Goal: Task Accomplishment & Management: Manage account settings

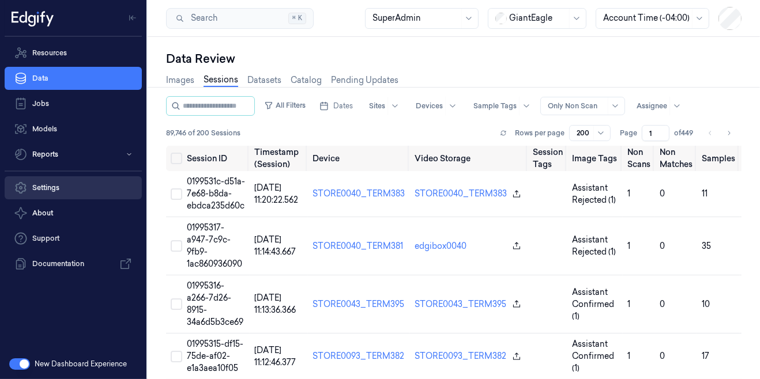
click at [63, 191] on link "Settings" at bounding box center [73, 187] width 137 height 23
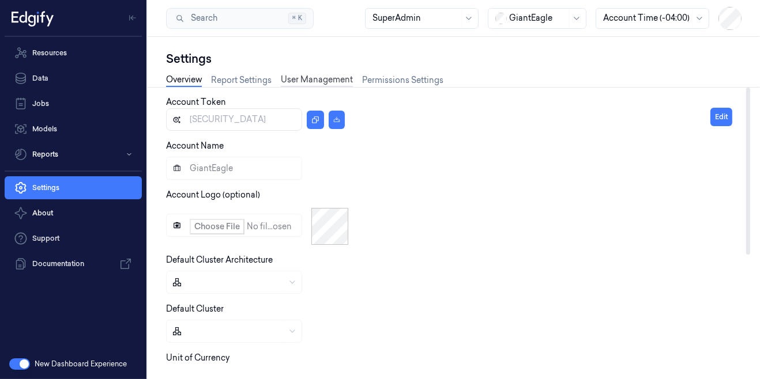
click at [322, 80] on link "User Management" at bounding box center [317, 80] width 72 height 13
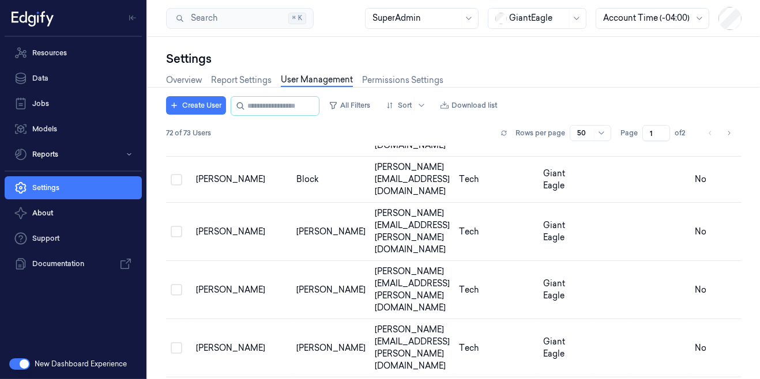
scroll to position [306, 0]
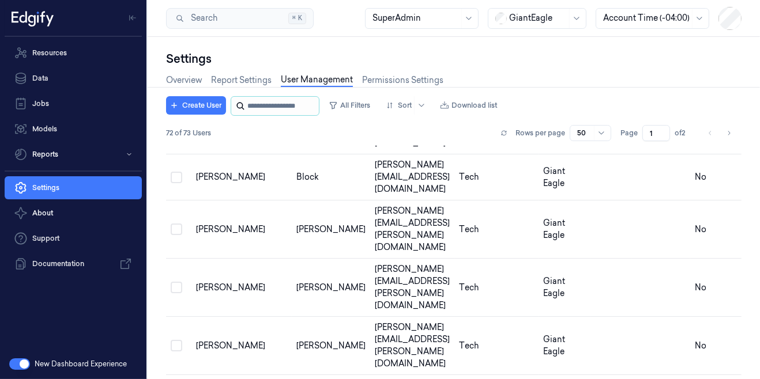
click at [289, 110] on input "string" at bounding box center [281, 106] width 69 height 18
paste input "**********"
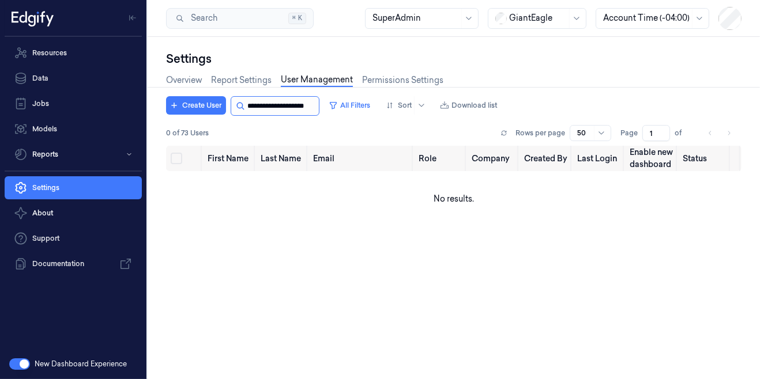
click at [289, 110] on input "string" at bounding box center [281, 106] width 69 height 18
type input "*********"
click at [289, 110] on input "string" at bounding box center [281, 106] width 69 height 18
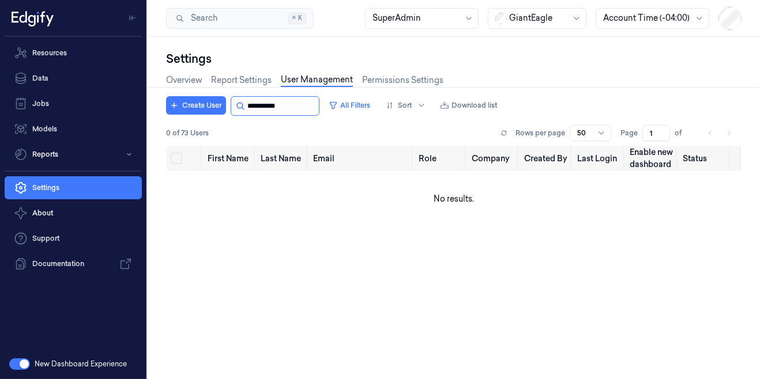
click at [289, 110] on input "string" at bounding box center [281, 106] width 69 height 18
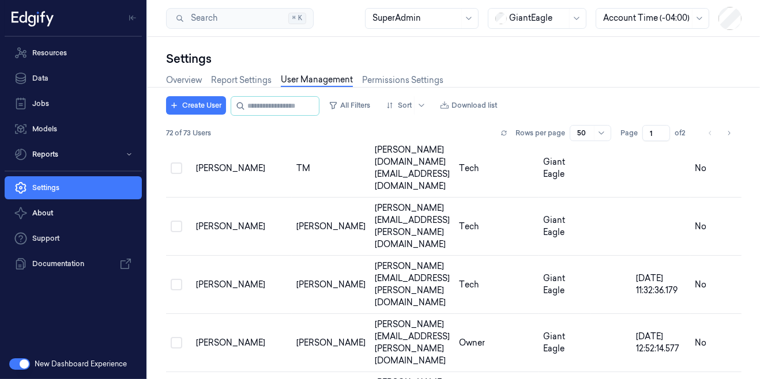
scroll to position [604, 0]
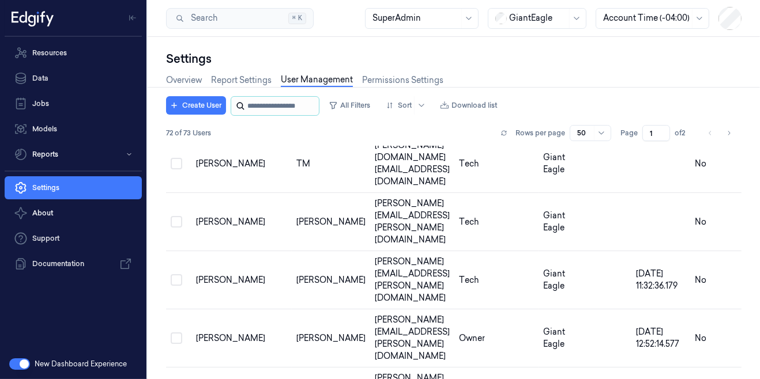
click at [271, 104] on input "string" at bounding box center [281, 106] width 69 height 18
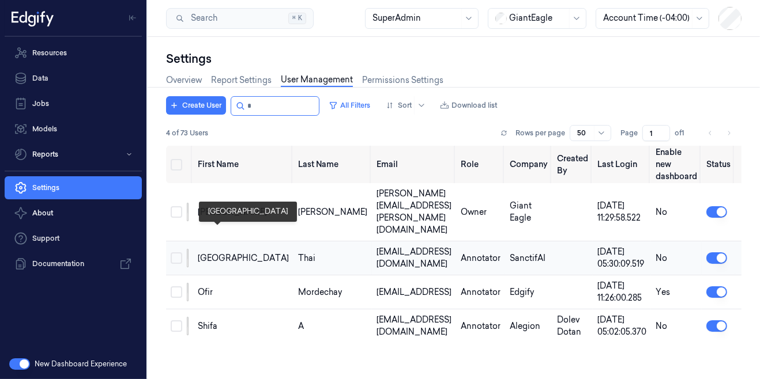
type input "*"
click at [220, 253] on div "[GEOGRAPHIC_DATA]" at bounding box center [243, 259] width 91 height 12
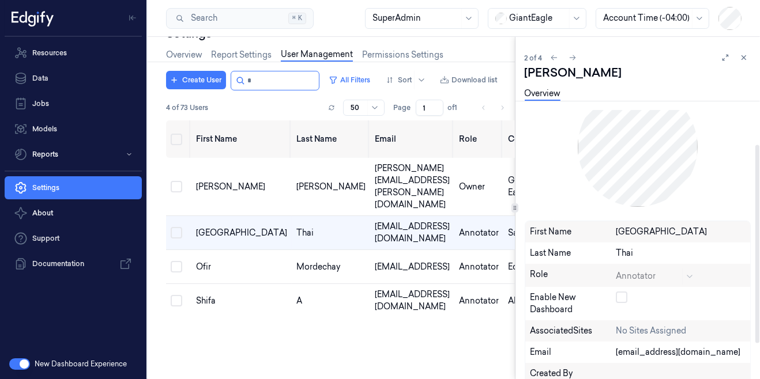
scroll to position [48, 0]
click at [637, 273] on div "Annotator" at bounding box center [657, 274] width 83 height 14
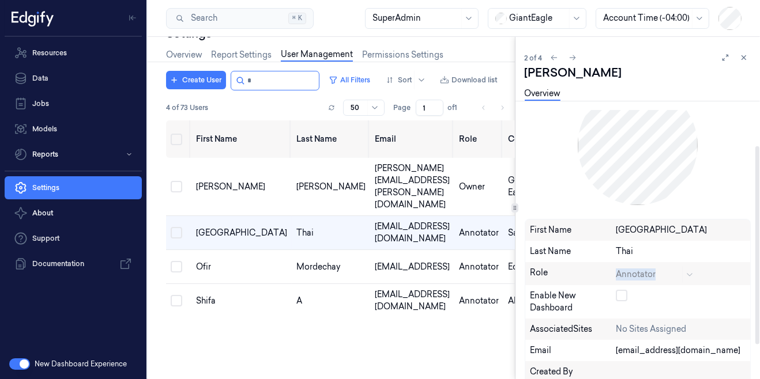
click at [637, 273] on div "Annotator" at bounding box center [657, 274] width 83 height 14
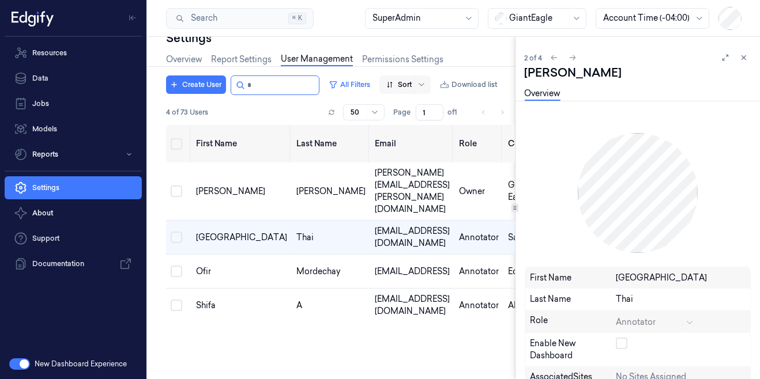
scroll to position [25, 0]
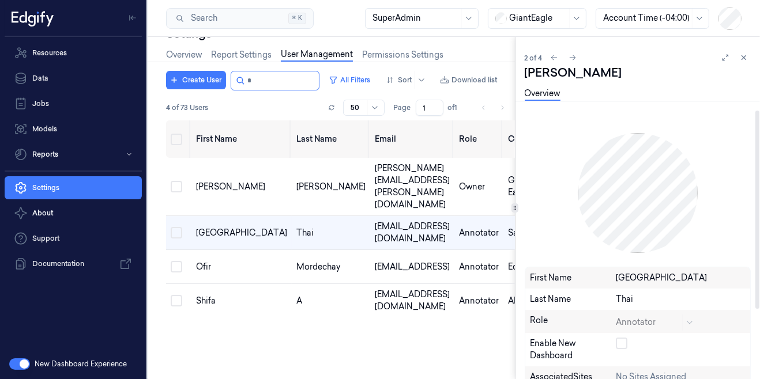
click at [638, 324] on div "Annotator" at bounding box center [657, 322] width 83 height 14
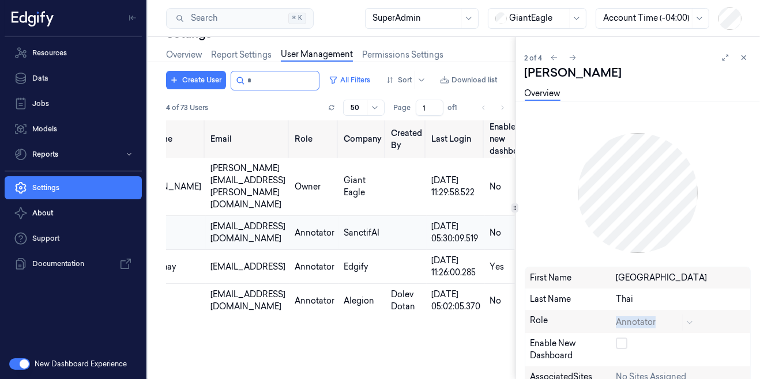
scroll to position [0, 210]
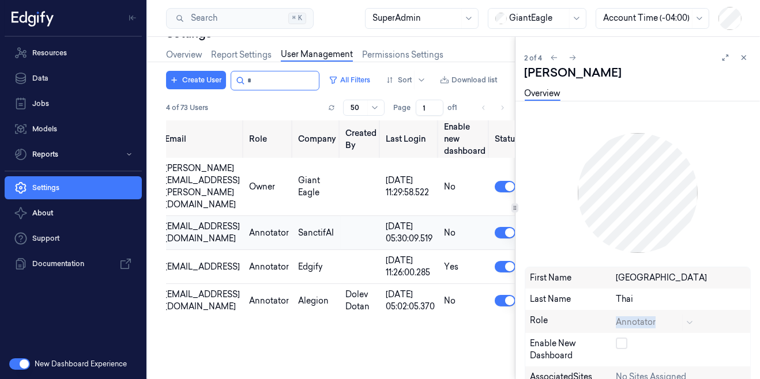
click at [495, 208] on html "Resources Data Jobs Models Reports Settings About Support Documentation New Das…" at bounding box center [380, 189] width 760 height 379
click at [743, 59] on icon at bounding box center [744, 58] width 8 height 8
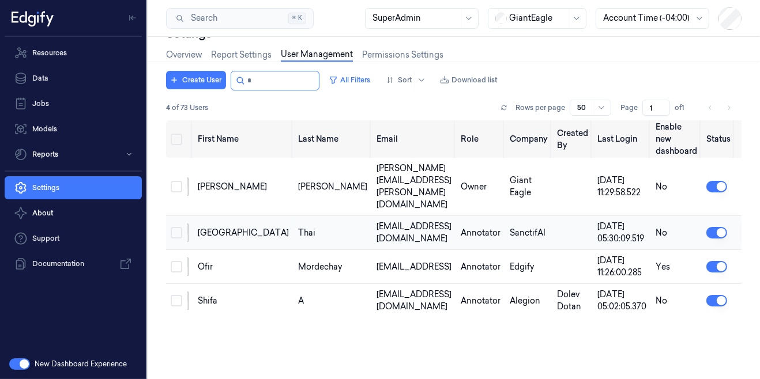
click at [723, 206] on html "Resources Data Jobs Models Reports Settings About Support Documentation New Das…" at bounding box center [380, 189] width 760 height 379
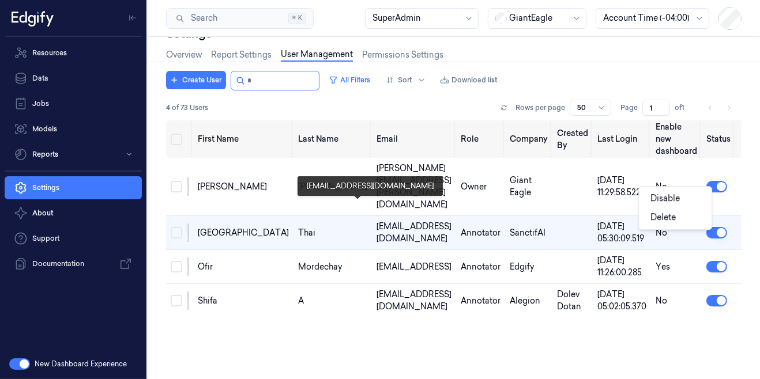
click at [377, 204] on html "Resources Data Jobs Models Reports Settings About Support Documentation New Das…" at bounding box center [380, 189] width 760 height 379
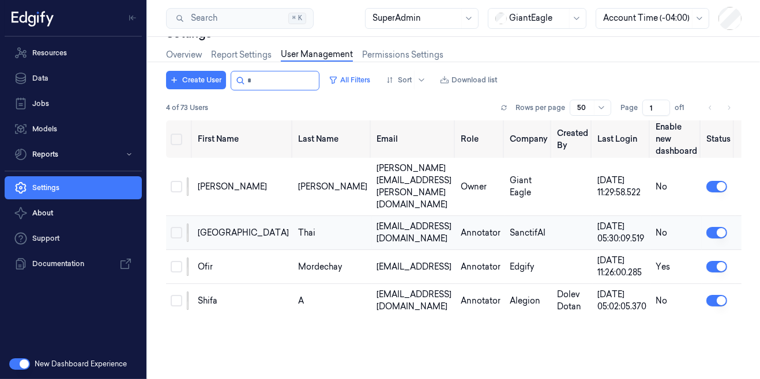
click at [175, 227] on button "Select row" at bounding box center [177, 233] width 12 height 12
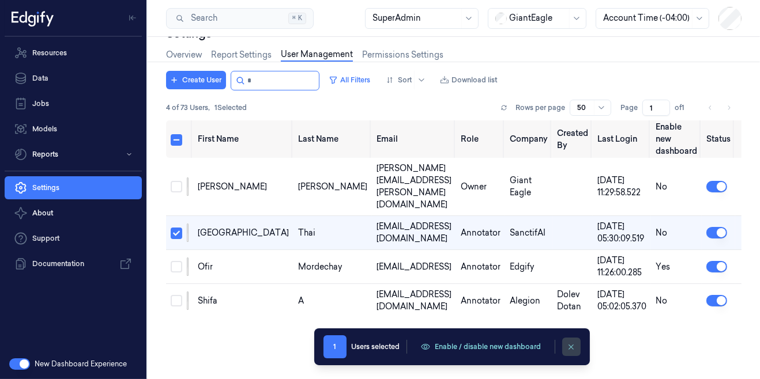
click at [574, 347] on icon "clearSelection" at bounding box center [571, 347] width 9 height 9
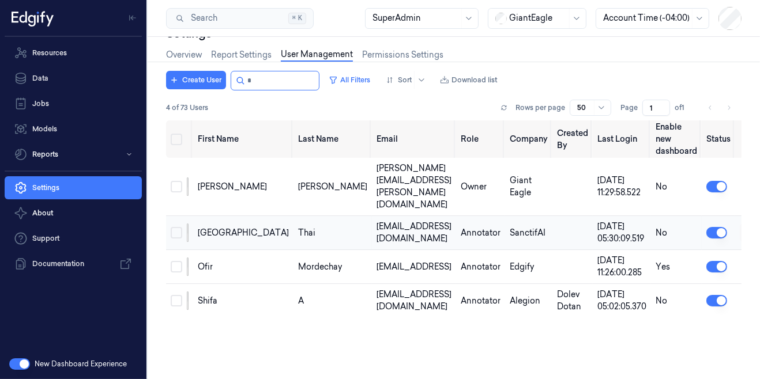
click at [725, 206] on html "Resources Data Jobs Models Reports Settings About Support Documentation New Das…" at bounding box center [380, 189] width 760 height 379
click at [382, 213] on html "Resources Data Jobs Models Reports Settings About Support Documentation New Das…" at bounding box center [380, 189] width 760 height 379
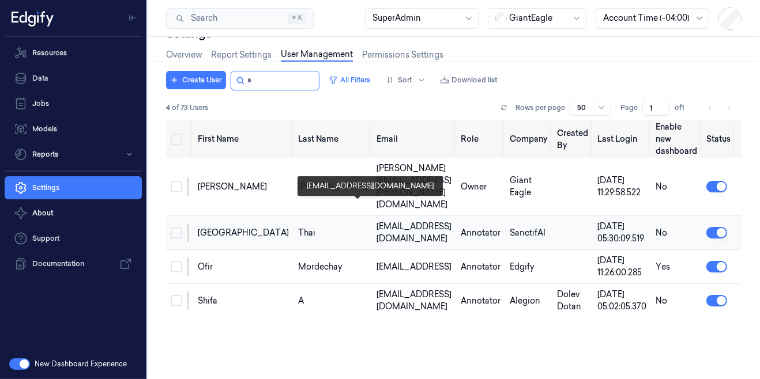
click at [377, 221] on div "[EMAIL_ADDRESS][DOMAIN_NAME]" at bounding box center [414, 233] width 75 height 24
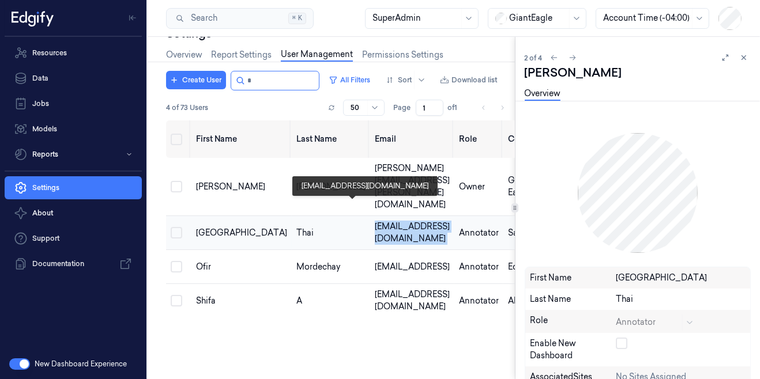
click at [375, 221] on div "[EMAIL_ADDRESS][DOMAIN_NAME]" at bounding box center [412, 233] width 75 height 24
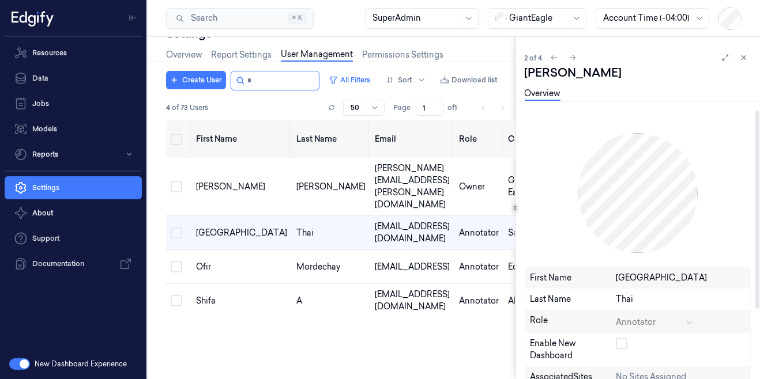
click at [649, 321] on div "Annotator" at bounding box center [657, 322] width 83 height 14
click at [632, 292] on div "Last Name Thai" at bounding box center [637, 299] width 225 height 21
click at [743, 58] on icon at bounding box center [744, 58] width 8 height 8
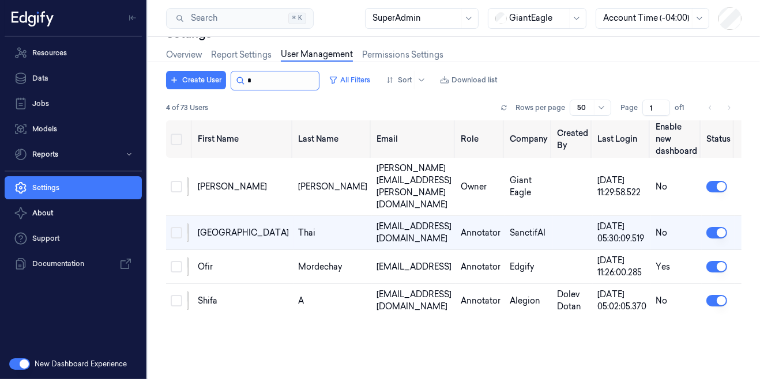
click at [279, 81] on input "string" at bounding box center [281, 81] width 69 height 18
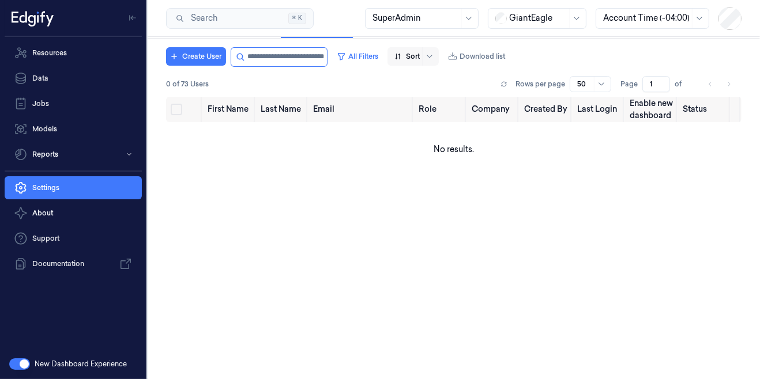
drag, startPoint x: 268, startPoint y: 55, endPoint x: 401, endPoint y: 51, distance: 133.9
click at [401, 51] on div "Create User All Filters Sort Download list" at bounding box center [338, 57] width 344 height 20
click at [287, 59] on input "string" at bounding box center [285, 57] width 77 height 18
drag, startPoint x: 270, startPoint y: 59, endPoint x: 321, endPoint y: 60, distance: 50.8
click at [321, 60] on input "string" at bounding box center [285, 57] width 77 height 18
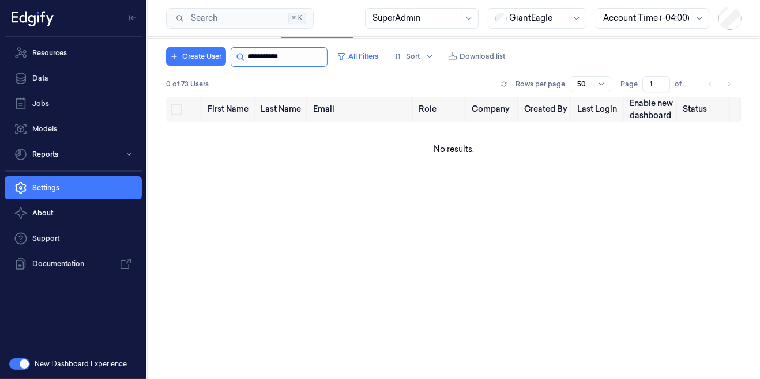
click at [322, 58] on input "string" at bounding box center [285, 57] width 77 height 18
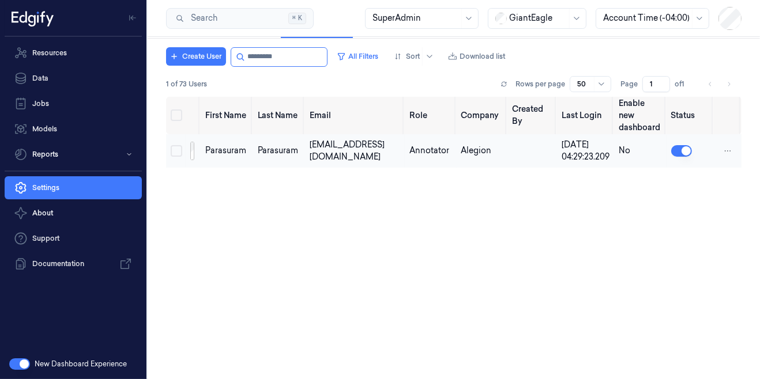
type input "*********"
click at [569, 159] on div "[DATE] 04:29:23.209" at bounding box center [586, 151] width 48 height 24
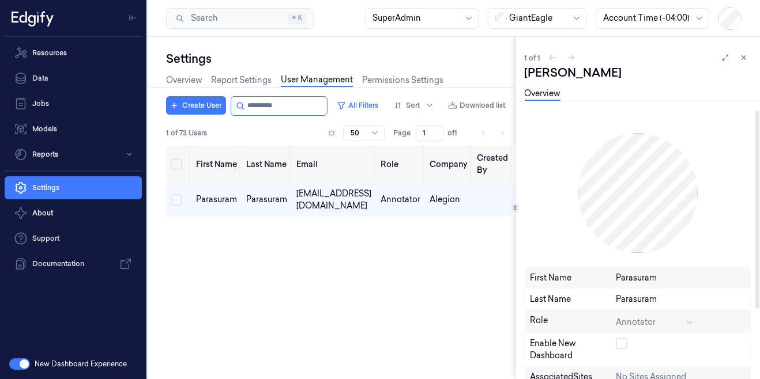
click at [641, 321] on div "Annotator" at bounding box center [657, 322] width 83 height 14
click at [690, 325] on div "Annotator" at bounding box center [657, 322] width 83 height 14
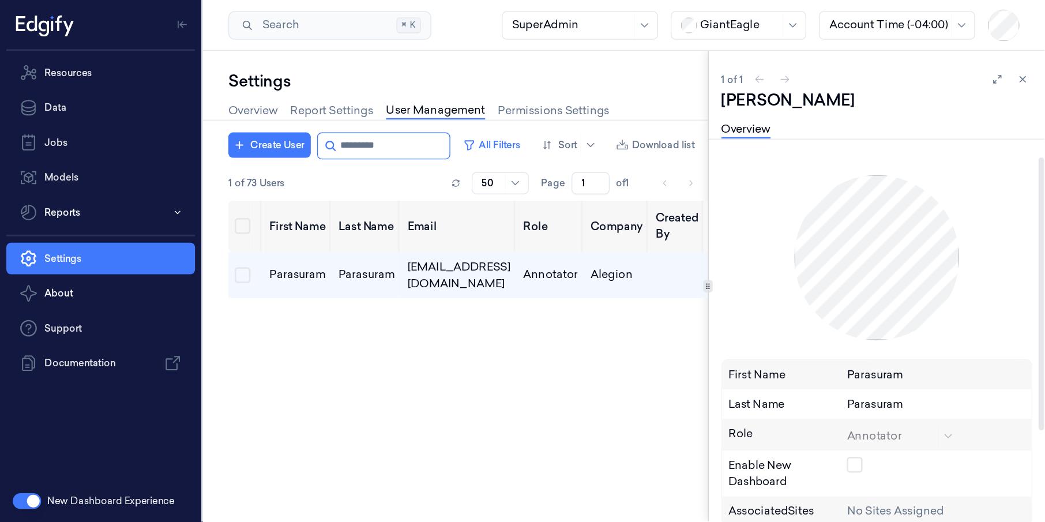
scroll to position [3, 0]
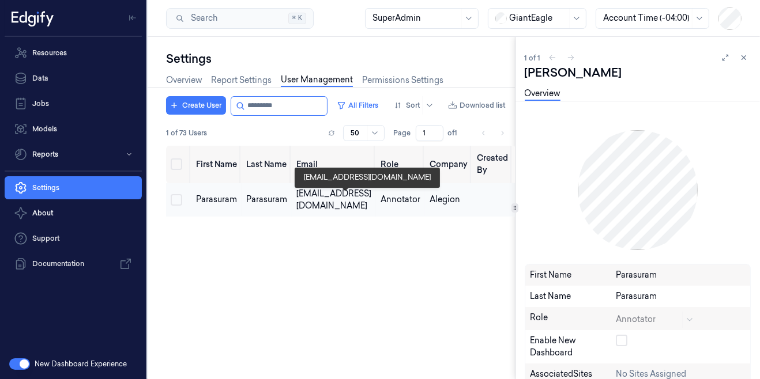
click at [345, 200] on div "[EMAIL_ADDRESS][DOMAIN_NAME]" at bounding box center [333, 200] width 75 height 24
copy div "[EMAIL_ADDRESS][DOMAIN_NAME]"
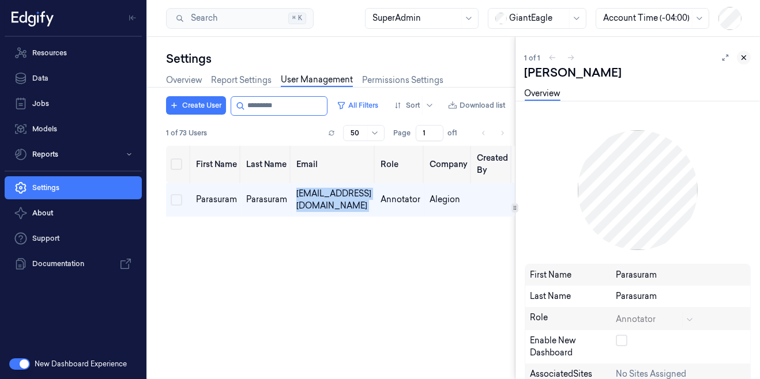
click at [741, 62] on button at bounding box center [744, 58] width 14 height 14
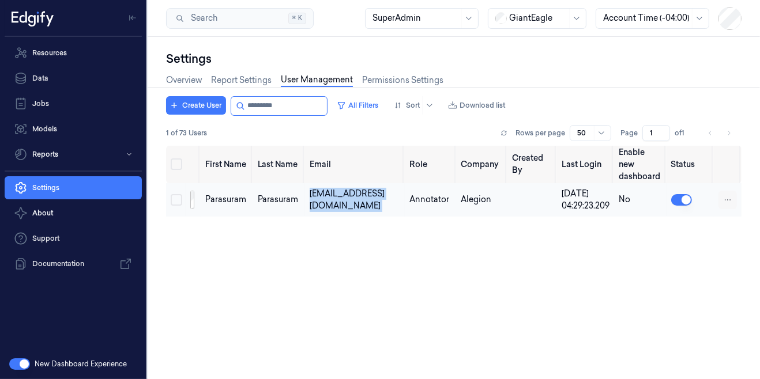
click at [720, 201] on html "Resources Data Jobs Models Reports Settings About Support Documentation New Das…" at bounding box center [380, 189] width 760 height 379
click at [657, 213] on span "Delete" at bounding box center [663, 209] width 25 height 10
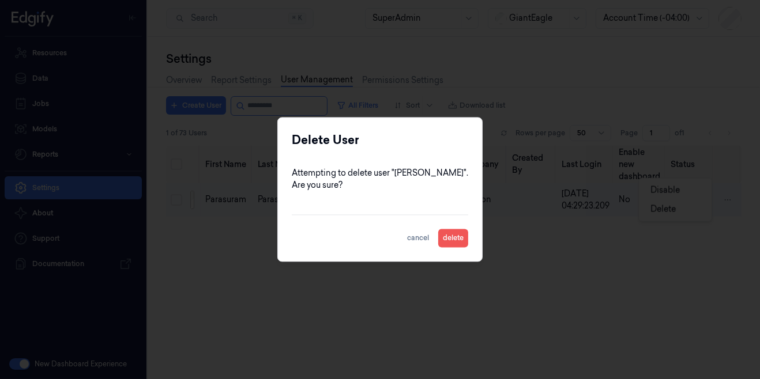
click at [460, 241] on button "delete" at bounding box center [453, 239] width 30 height 18
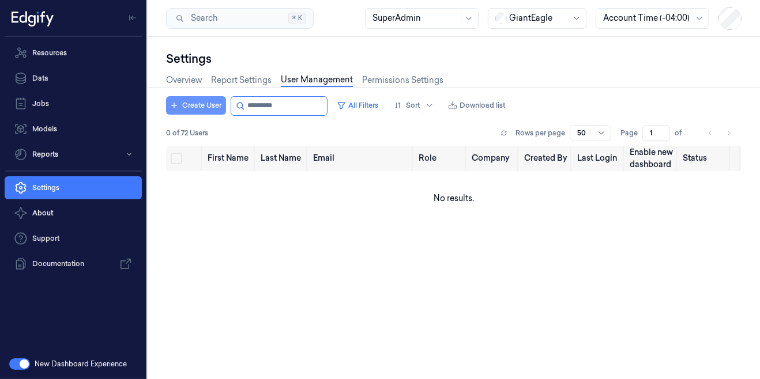
click at [194, 111] on button "Create User" at bounding box center [196, 105] width 60 height 18
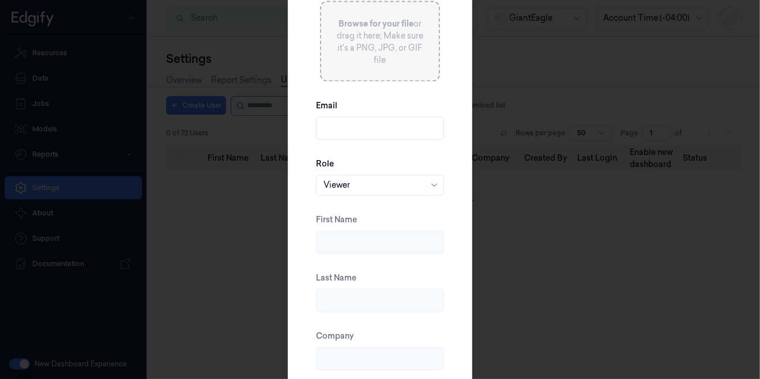
click at [344, 129] on input "Email" at bounding box center [380, 128] width 128 height 23
paste input "[EMAIL_ADDRESS][DOMAIN_NAME]"
drag, startPoint x: 362, startPoint y: 129, endPoint x: 325, endPoint y: 129, distance: 37.5
click at [325, 129] on input "[EMAIL_ADDRESS][DOMAIN_NAME]" at bounding box center [380, 128] width 128 height 23
type input "[EMAIL_ADDRESS][DOMAIN_NAME]"
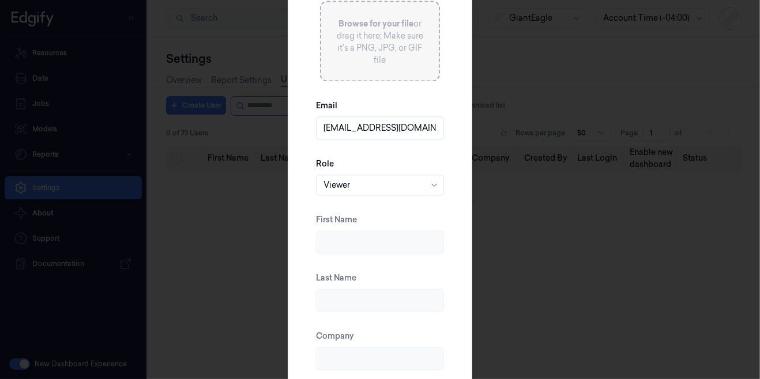
click at [384, 195] on div "Viewer" at bounding box center [380, 185] width 128 height 21
click at [374, 326] on div "AnnotatorManager" at bounding box center [361, 324] width 75 height 12
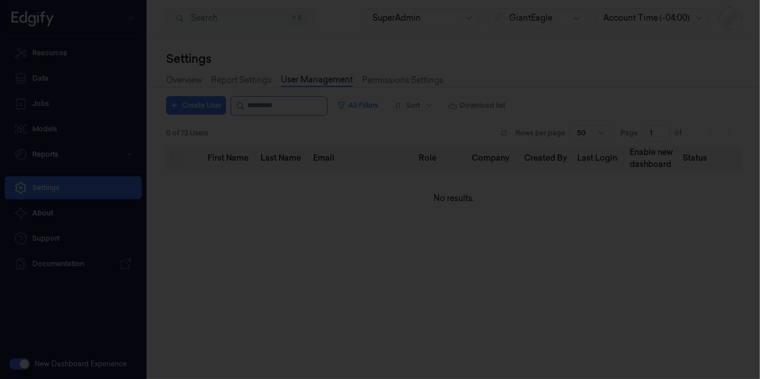
click at [544, 227] on div at bounding box center [380, 189] width 760 height 379
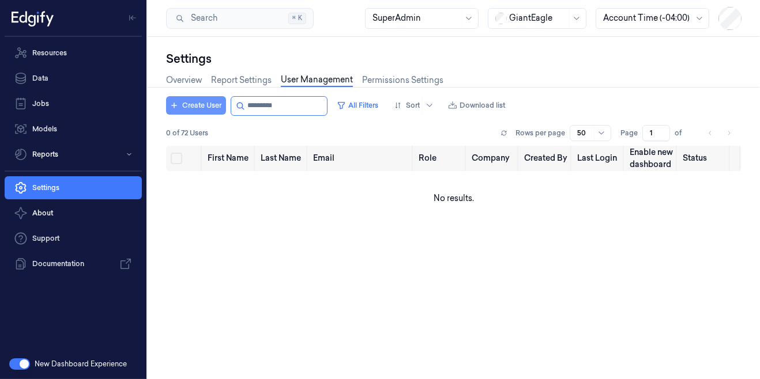
click at [178, 102] on button "Create User" at bounding box center [196, 105] width 60 height 18
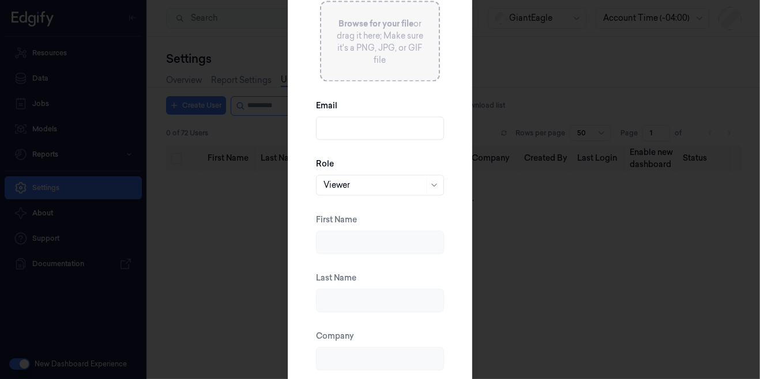
click at [333, 126] on input "Email" at bounding box center [380, 128] width 128 height 23
paste input "parasuram"
type input "[EMAIL_ADDRESS][DOMAIN_NAME]"
click at [368, 185] on div at bounding box center [374, 185] width 101 height 12
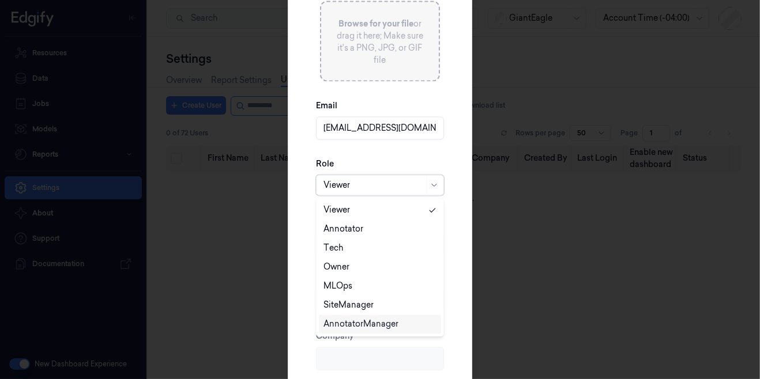
click at [356, 325] on div "AnnotatorManager" at bounding box center [361, 325] width 75 height 12
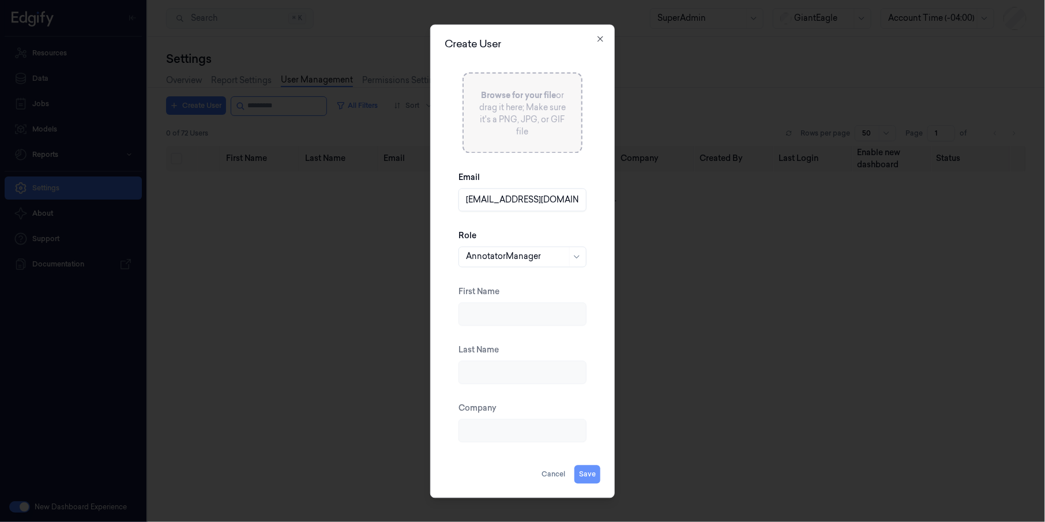
click at [591, 379] on button "Save" at bounding box center [587, 474] width 26 height 18
type input "parasuram"
type input "Alegion"
click at [502, 264] on div "Viewer" at bounding box center [516, 257] width 101 height 20
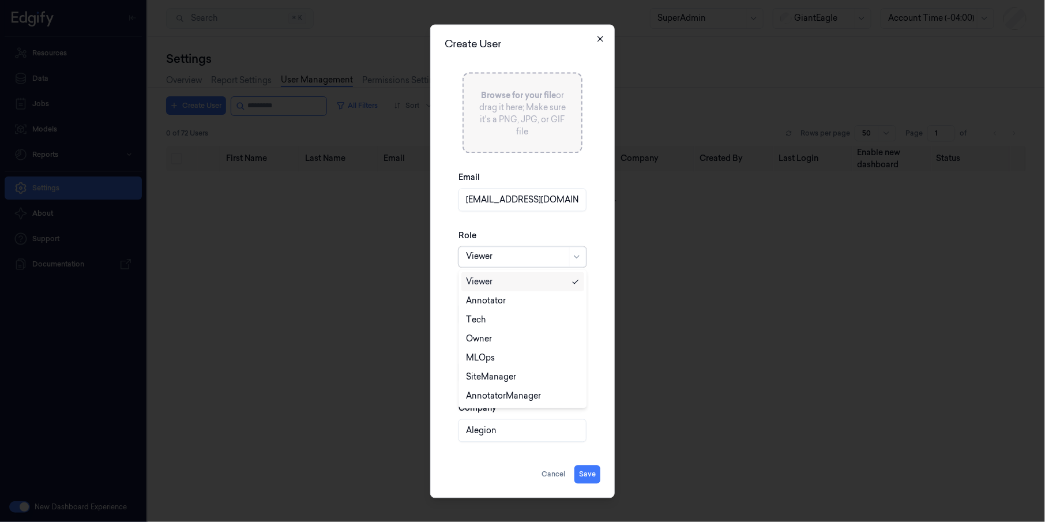
click at [600, 37] on icon "button" at bounding box center [600, 38] width 9 height 9
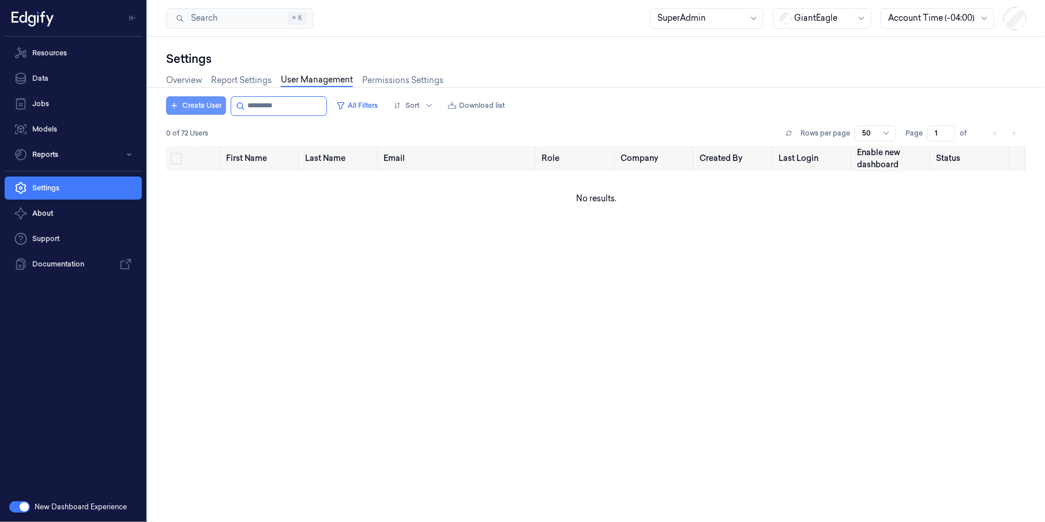
click at [187, 109] on button "Create User" at bounding box center [196, 105] width 60 height 18
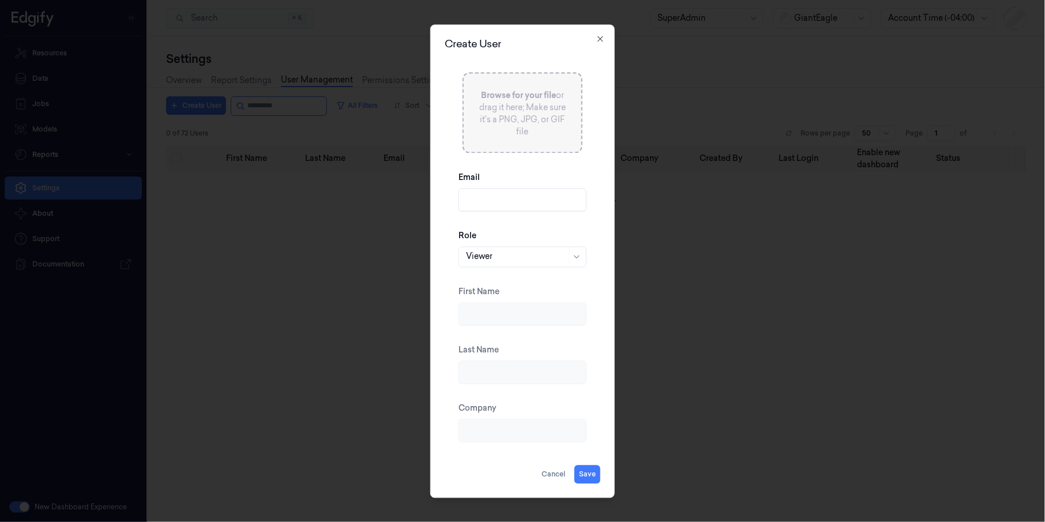
click at [490, 197] on input "Email" at bounding box center [523, 199] width 128 height 23
paste input "parasuram"
type input "[EMAIL_ADDRESS][DOMAIN_NAME]"
drag, startPoint x: 513, startPoint y: 198, endPoint x: 489, endPoint y: 197, distance: 23.7
click at [489, 197] on input "[EMAIL_ADDRESS][DOMAIN_NAME]" at bounding box center [523, 199] width 128 height 23
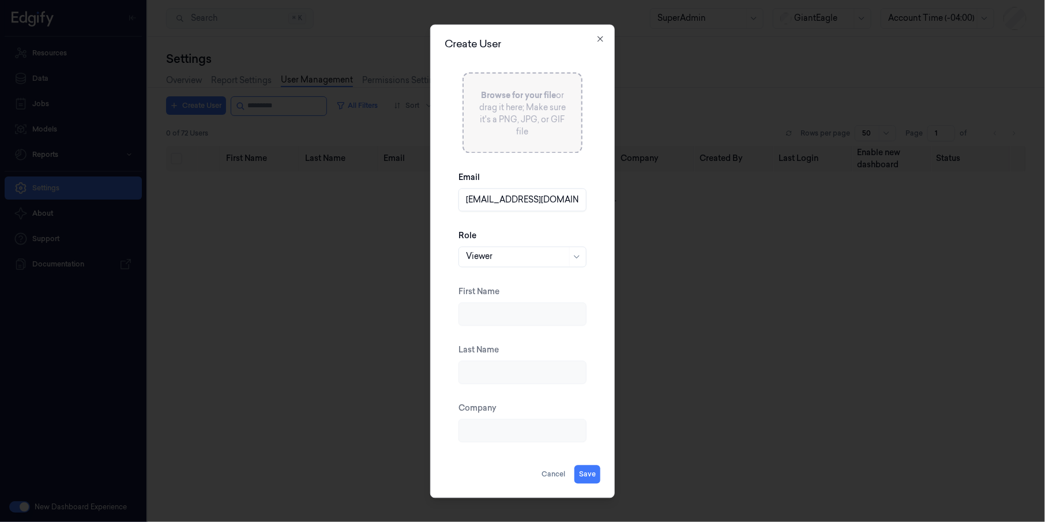
click at [505, 201] on input "[EMAIL_ADDRESS][DOMAIN_NAME]" at bounding box center [523, 199] width 128 height 23
drag, startPoint x: 505, startPoint y: 201, endPoint x: 452, endPoint y: 198, distance: 53.1
click at [452, 198] on div "Browse for your file or drag it here; Make sure it's a PNG, JPG, or GIF file Em…" at bounding box center [523, 257] width 156 height 416
click at [482, 257] on div at bounding box center [516, 257] width 101 height 12
click at [501, 379] on div "AnnotatorManager" at bounding box center [503, 396] width 75 height 12
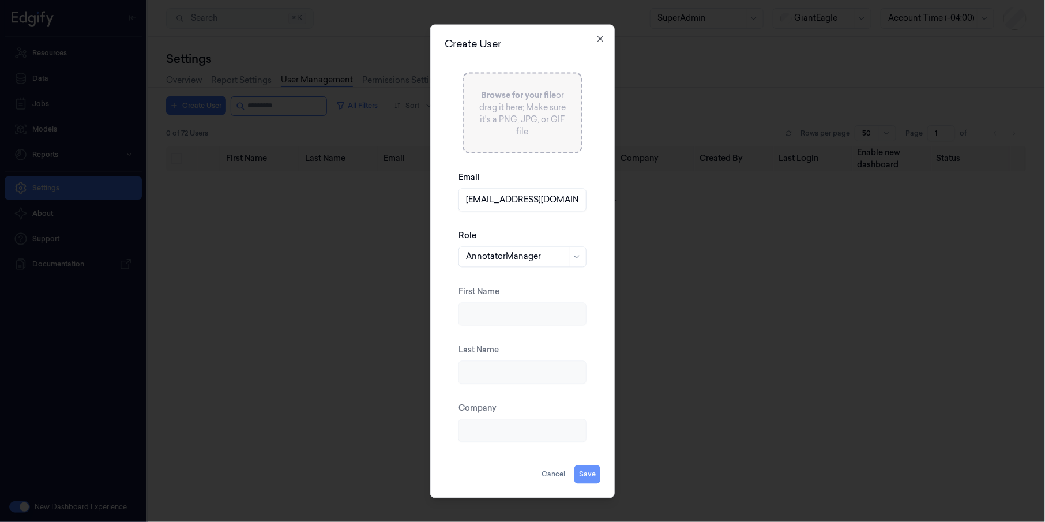
click at [592, 379] on button "Save" at bounding box center [587, 474] width 26 height 18
type input "parasuram"
type input "Alegion"
click at [585, 379] on button "Save" at bounding box center [587, 474] width 26 height 18
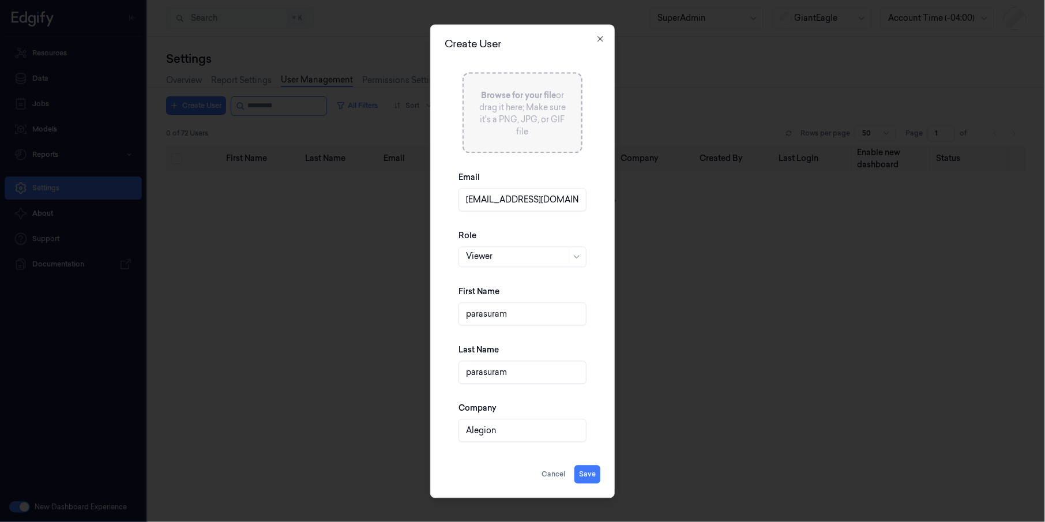
click at [498, 255] on div at bounding box center [522, 261] width 1045 height 522
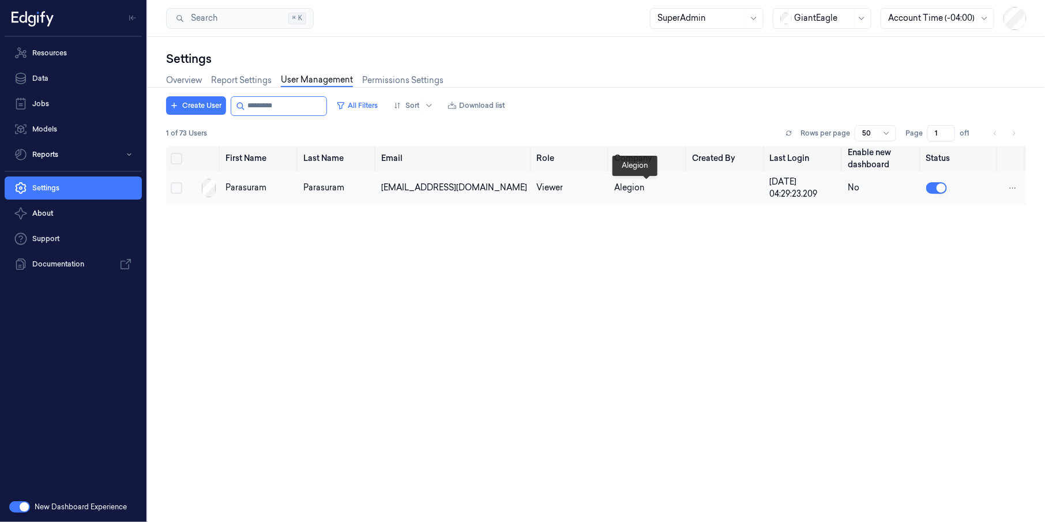
click at [629, 191] on div "Alegion" at bounding box center [648, 188] width 69 height 12
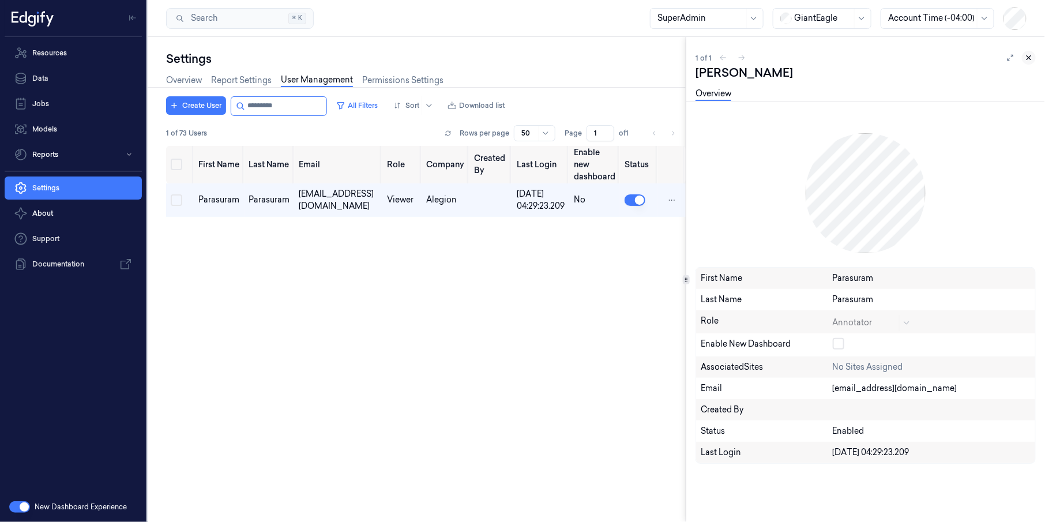
click at [760, 54] on icon at bounding box center [1029, 58] width 8 height 8
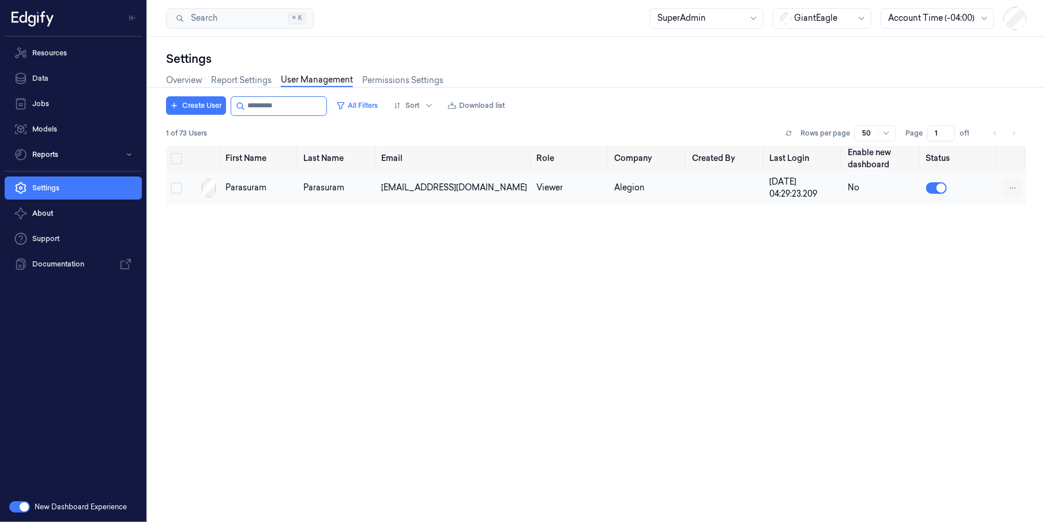
click at [760, 183] on html "Resources Data Jobs Models Reports Settings About Support Documentation New Das…" at bounding box center [522, 261] width 1045 height 522
click at [760, 194] on span "Delete" at bounding box center [948, 197] width 25 height 10
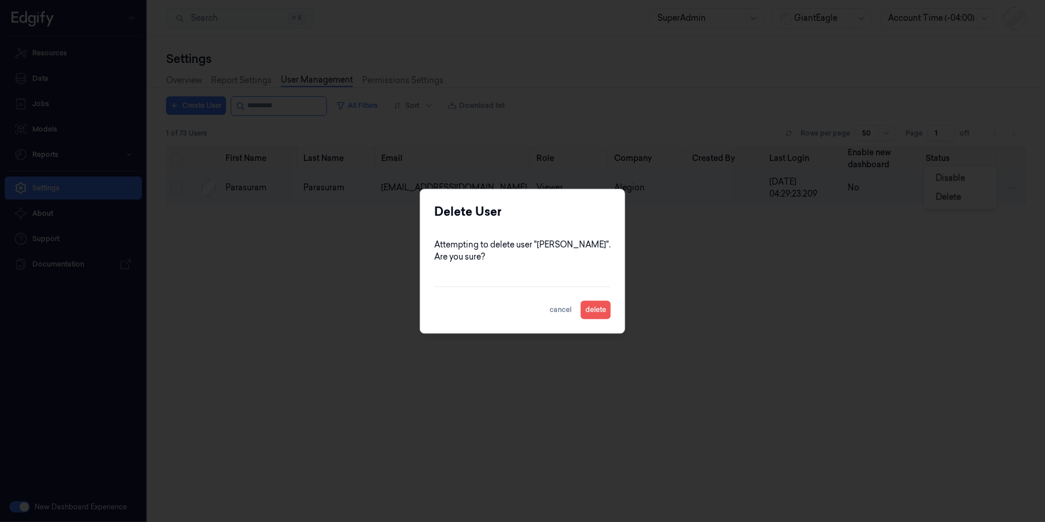
click at [611, 305] on button "delete" at bounding box center [596, 309] width 30 height 18
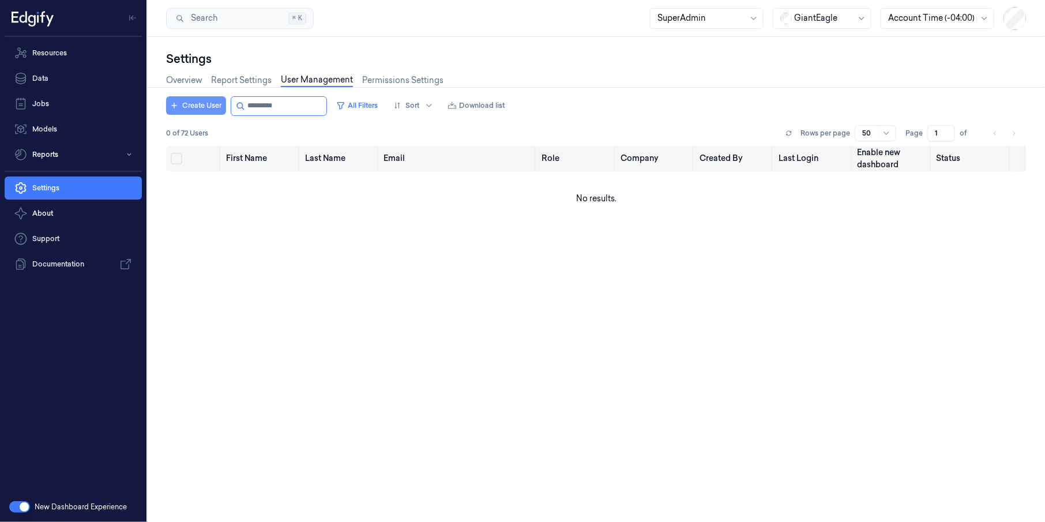
click at [204, 104] on button "Create User" at bounding box center [196, 105] width 60 height 18
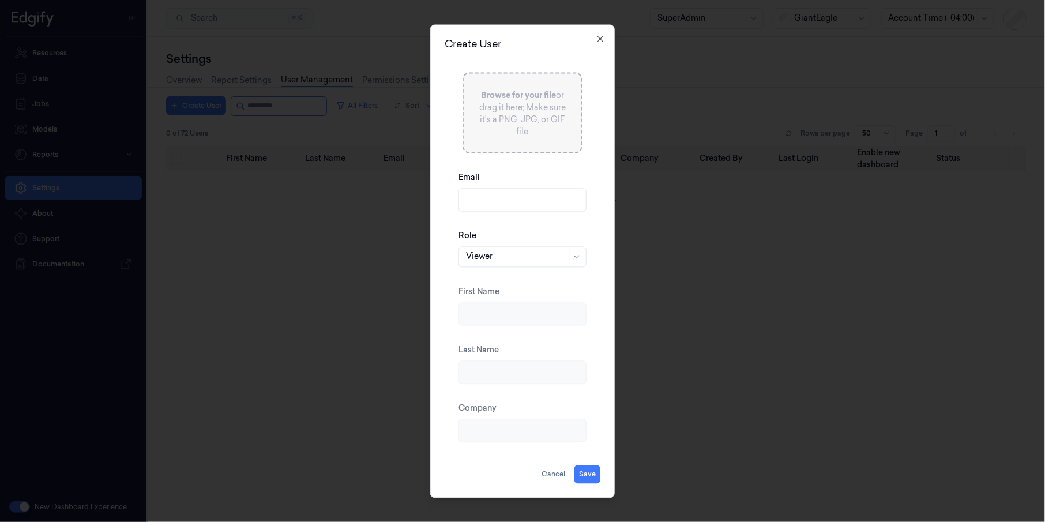
click at [482, 190] on input "Email" at bounding box center [523, 199] width 128 height 23
paste input "parasuram"
type input "[EMAIL_ADDRESS][DOMAIN_NAME]"
click at [510, 259] on div at bounding box center [516, 257] width 101 height 12
click at [512, 379] on div "AnnotatorManager" at bounding box center [503, 396] width 75 height 12
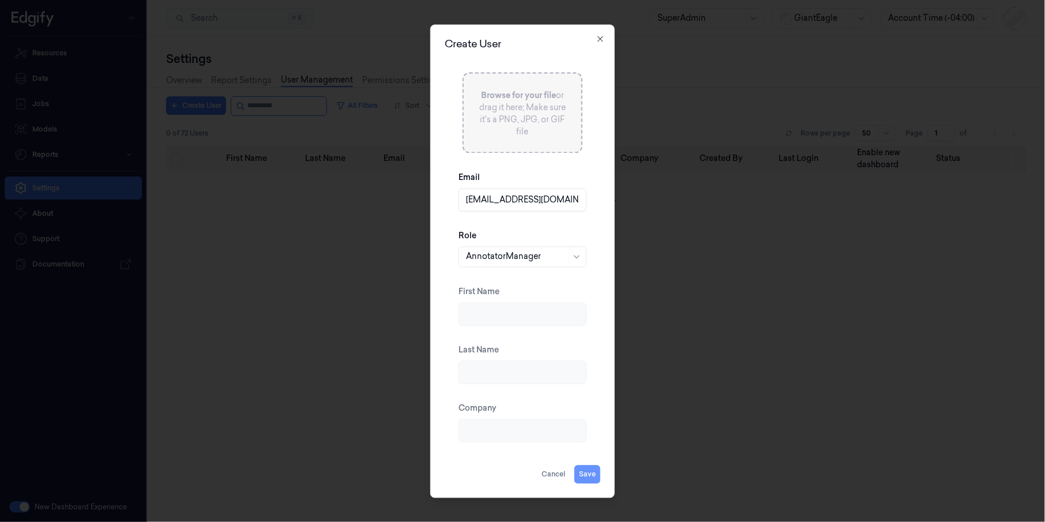
click at [588, 379] on button "Save" at bounding box center [587, 474] width 26 height 18
type input "parasuram"
type input "Alegion"
click at [586, 379] on button "Save" at bounding box center [587, 474] width 26 height 18
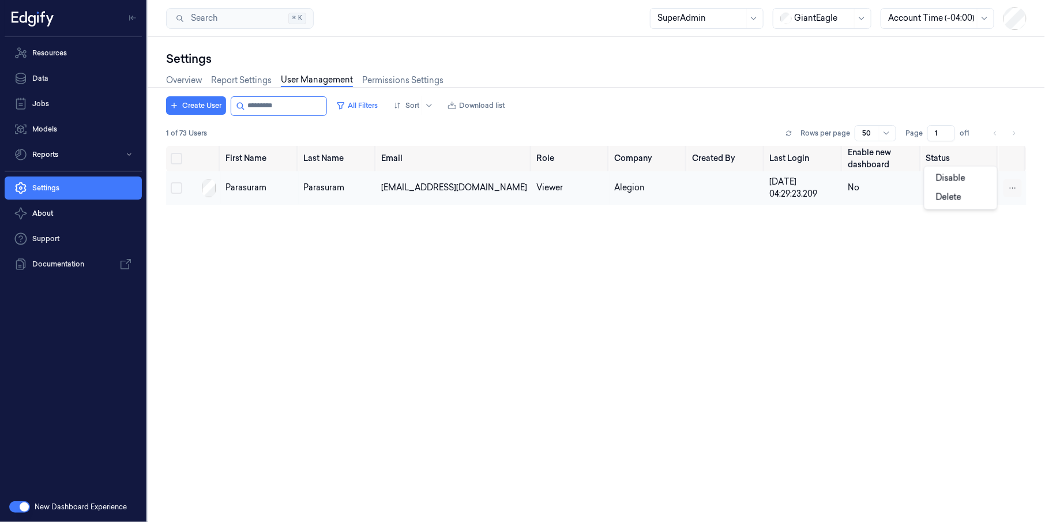
click at [760, 185] on html "Resources Data Jobs Models Reports Settings About Support Documentation New Das…" at bounding box center [522, 261] width 1045 height 522
click at [760, 196] on span "Delete" at bounding box center [948, 197] width 25 height 10
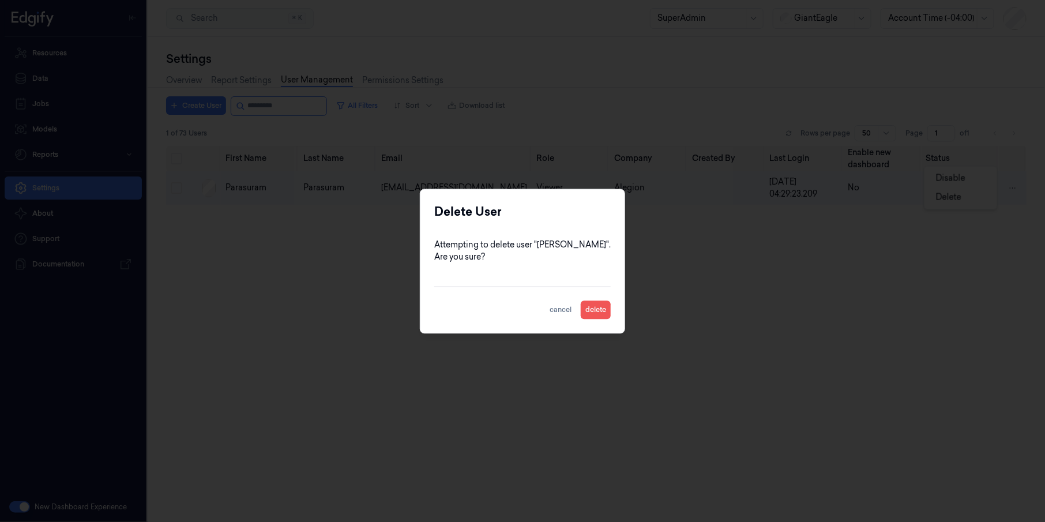
click at [609, 307] on button "delete" at bounding box center [596, 309] width 30 height 18
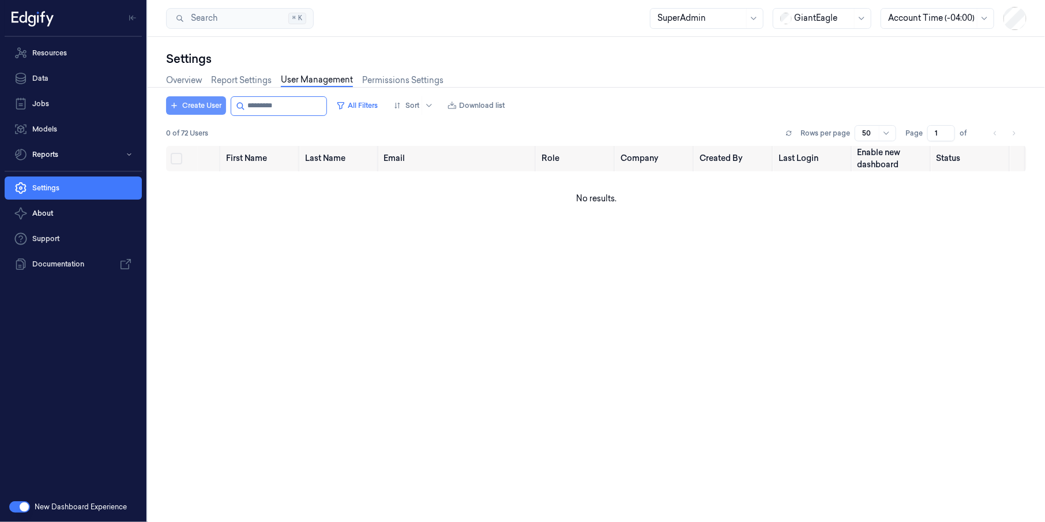
click at [196, 101] on button "Create User" at bounding box center [196, 105] width 60 height 18
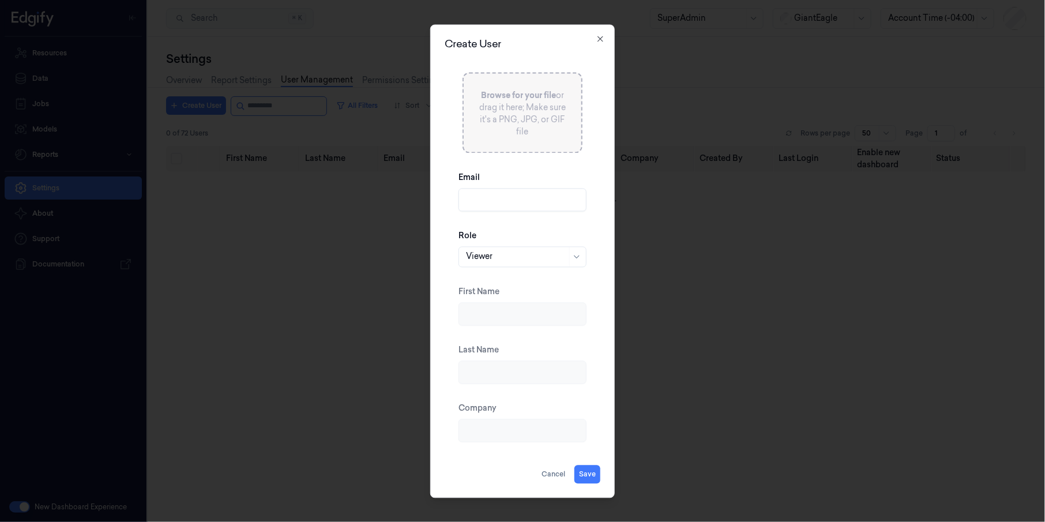
click at [501, 197] on input "Email" at bounding box center [523, 199] width 128 height 23
paste input "parasuram"
type input "[EMAIL_ADDRESS][DOMAIN_NAME]"
click at [511, 261] on div at bounding box center [516, 257] width 101 height 12
click at [506, 379] on div "AnnotatorManager" at bounding box center [503, 396] width 75 height 12
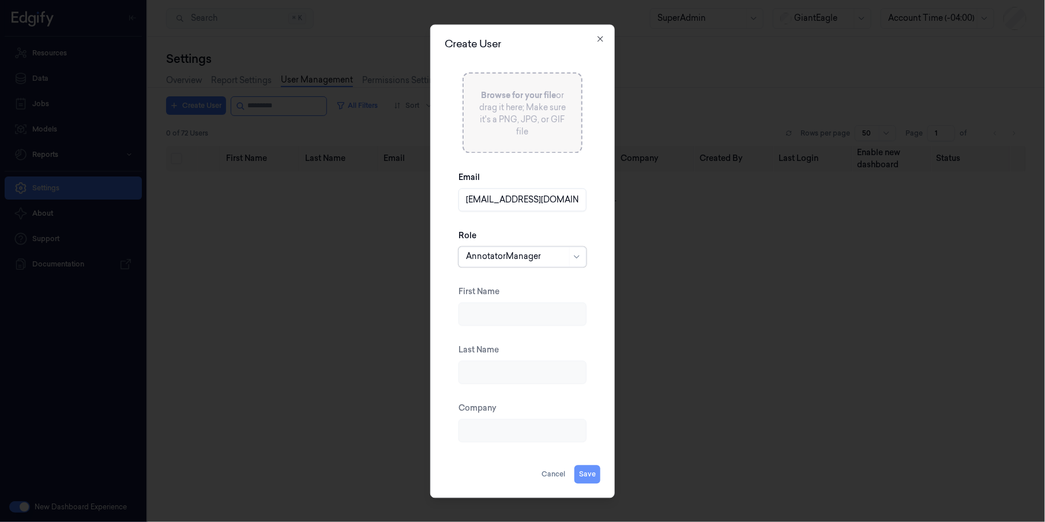
click at [592, 379] on button "Save" at bounding box center [587, 474] width 26 height 18
type input "parasuram"
type input "Alegion"
click at [521, 257] on div at bounding box center [516, 257] width 101 height 12
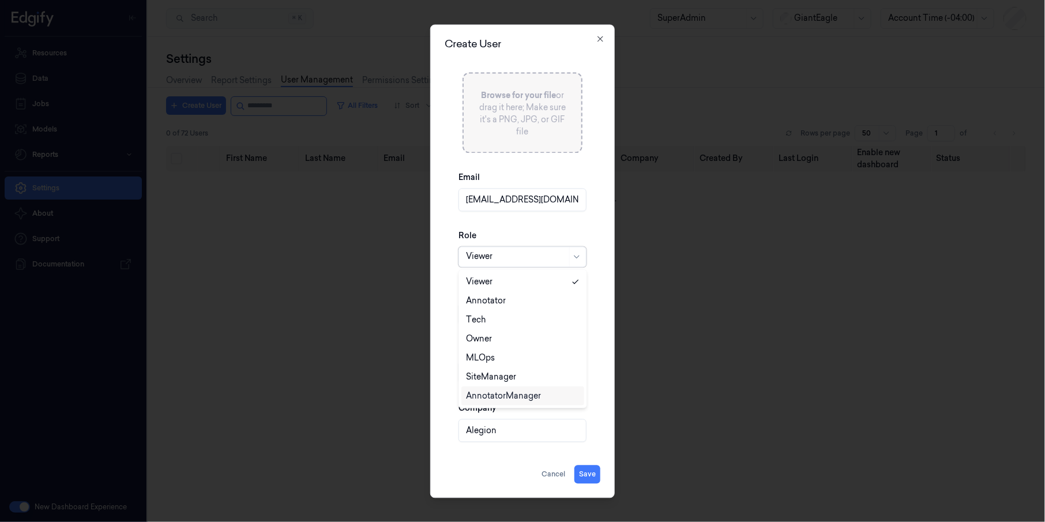
click at [510, 379] on div "AnnotatorManager" at bounding box center [503, 396] width 75 height 12
click at [584, 379] on button "Save" at bounding box center [587, 474] width 26 height 18
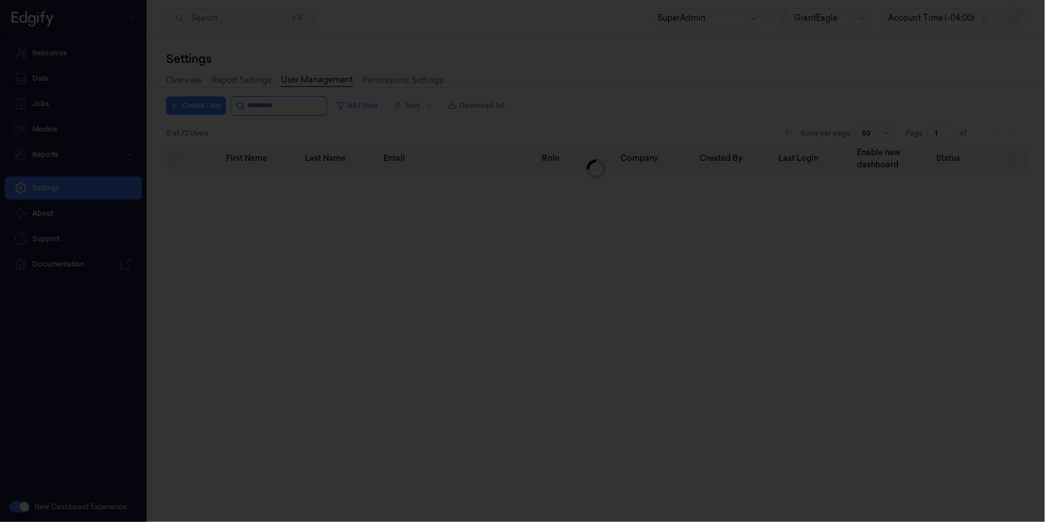
click at [591, 379] on div at bounding box center [522, 261] width 1045 height 522
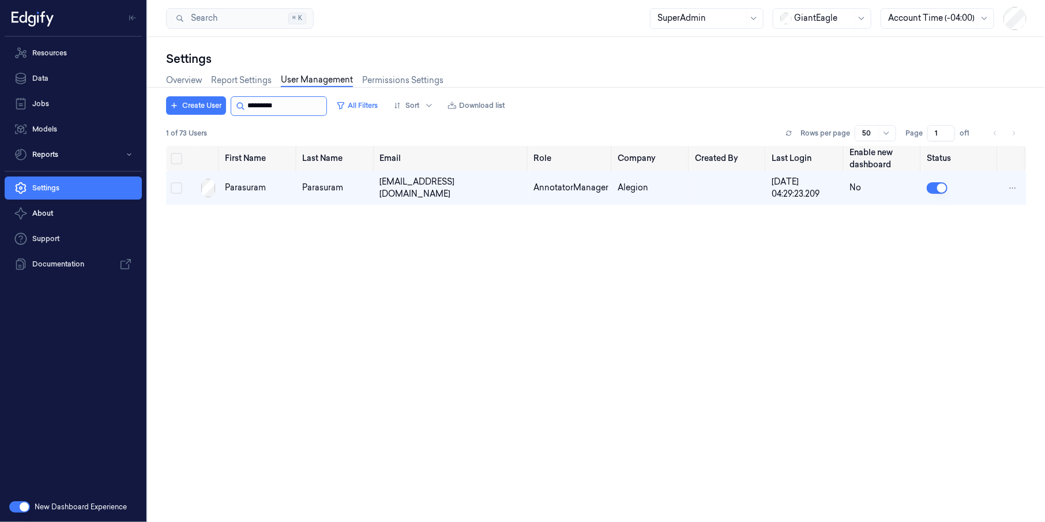
click at [302, 104] on input "string" at bounding box center [285, 106] width 77 height 18
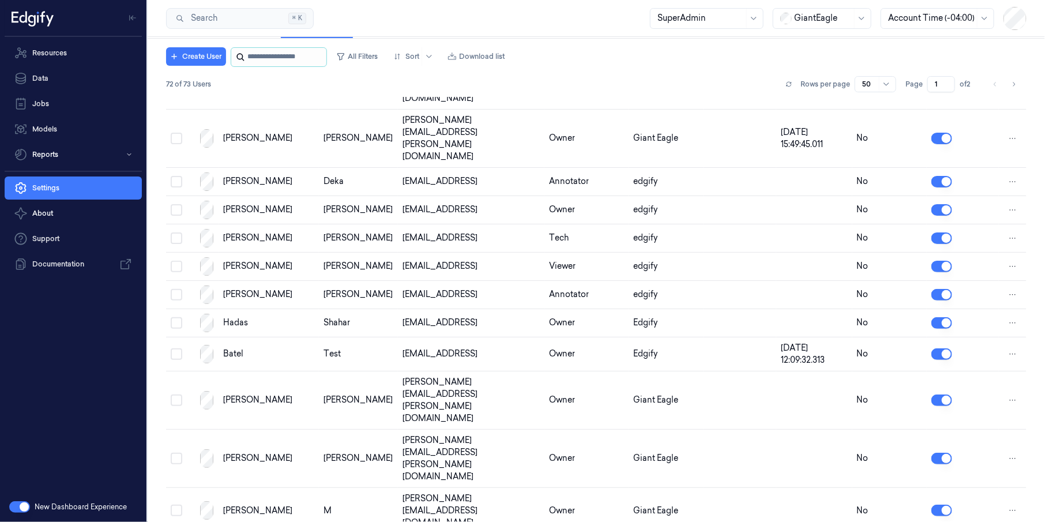
scroll to position [1144, 0]
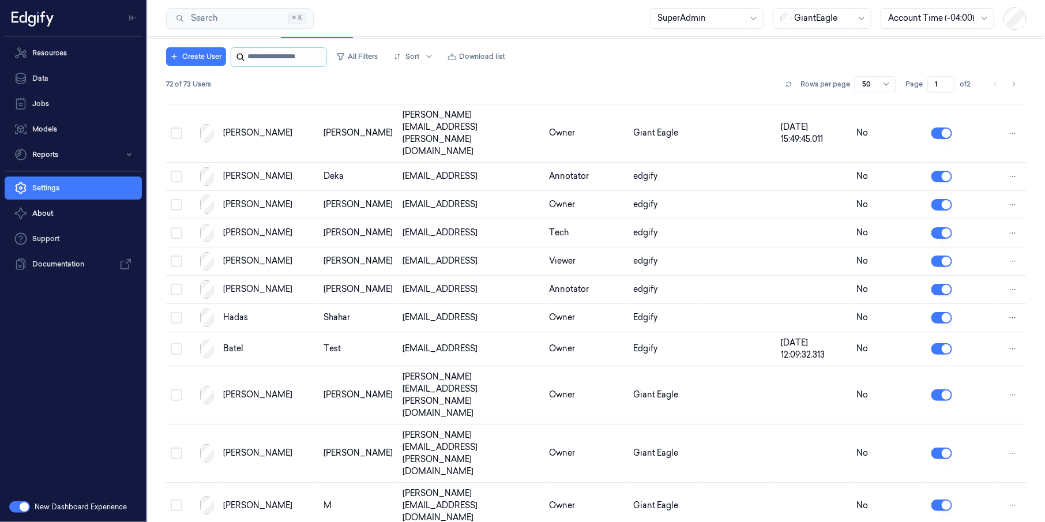
click at [284, 56] on input "string" at bounding box center [285, 57] width 77 height 18
paste input "**********"
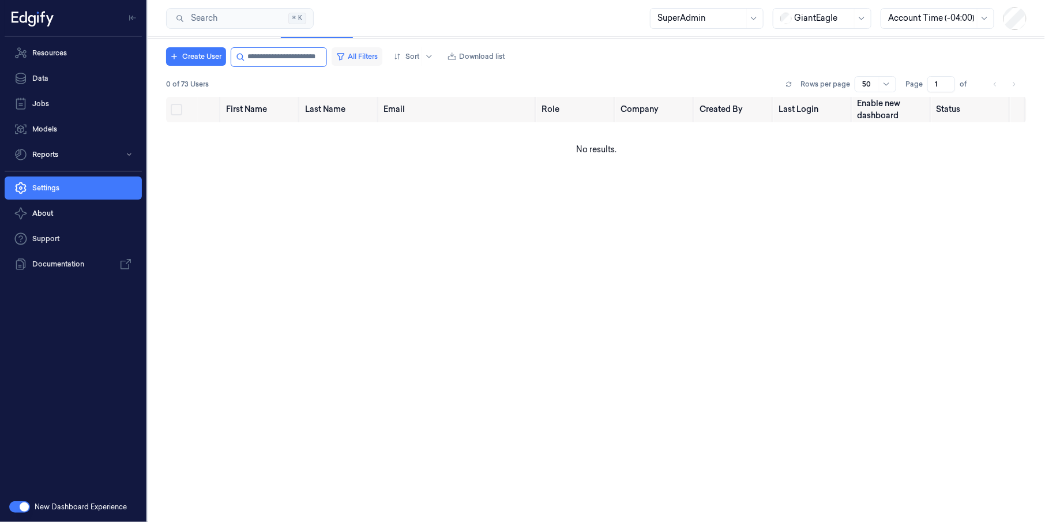
drag, startPoint x: 272, startPoint y: 58, endPoint x: 345, endPoint y: 56, distance: 73.3
click at [345, 56] on div "Create User All Filters Sort Download list" at bounding box center [337, 57] width 343 height 20
type input "*"
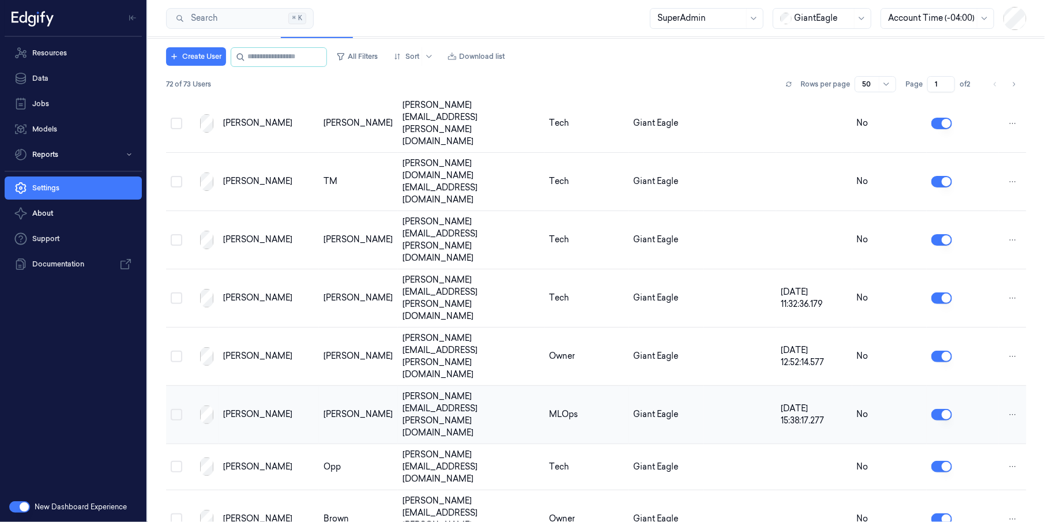
scroll to position [439, 0]
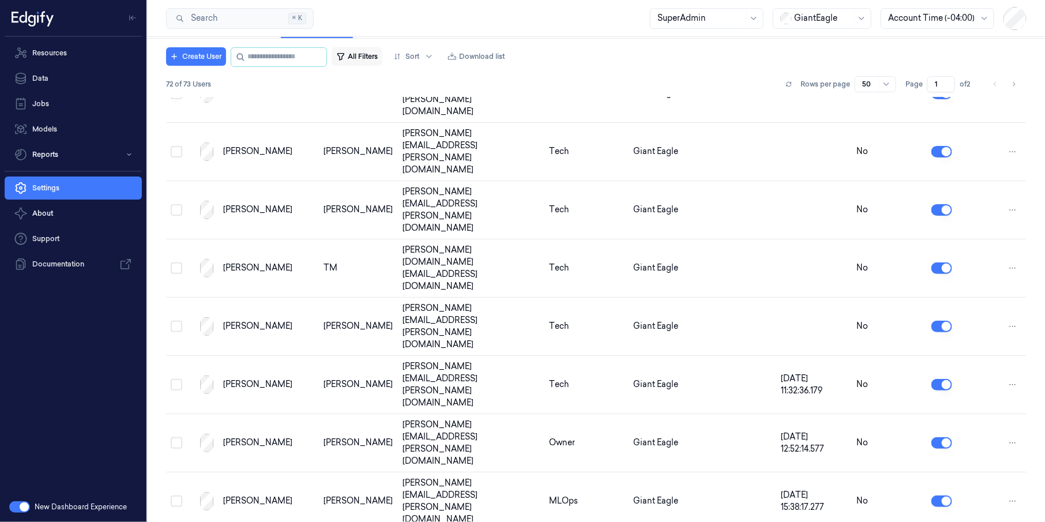
click at [363, 55] on button "All Filters" at bounding box center [357, 56] width 51 height 18
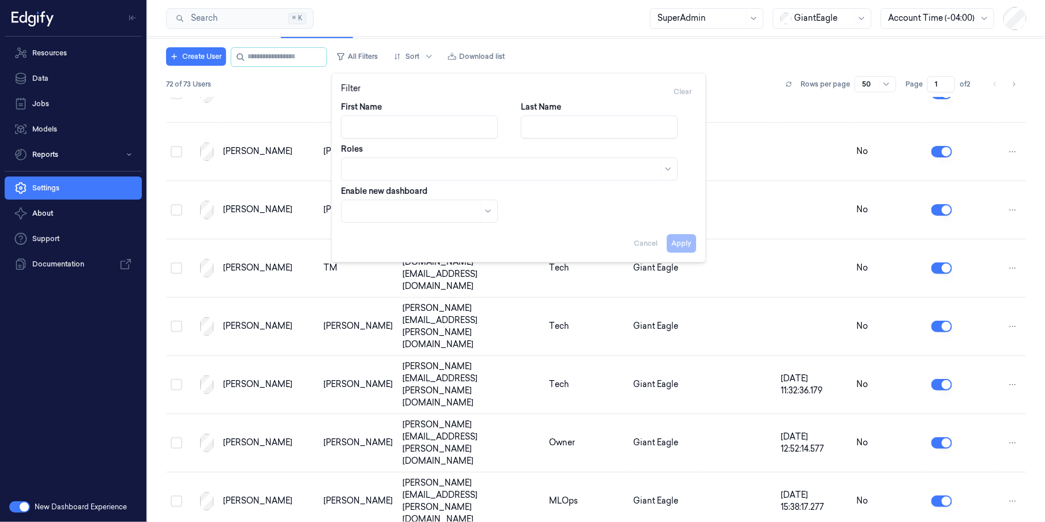
click at [403, 163] on div at bounding box center [503, 169] width 310 height 12
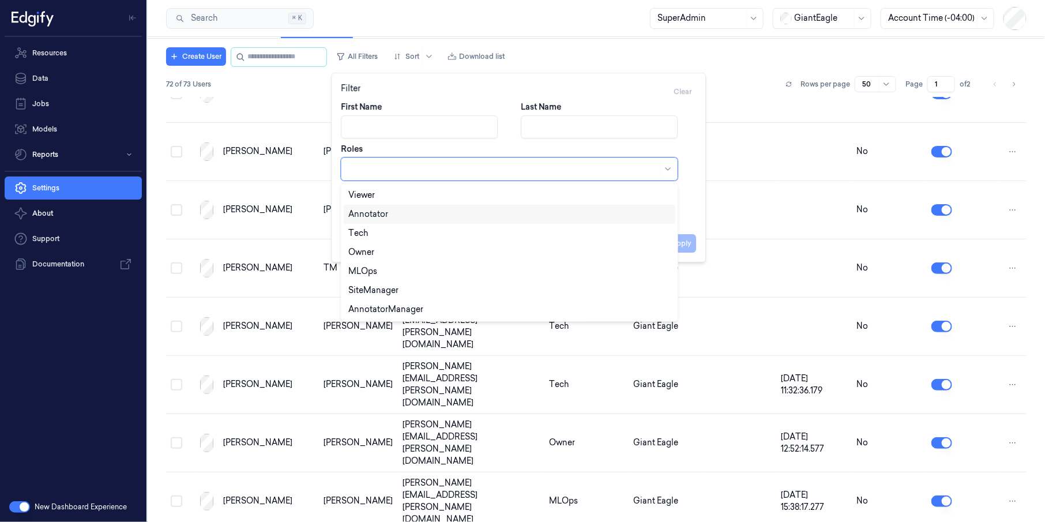
click at [381, 221] on div "Annotator" at bounding box center [510, 214] width 332 height 19
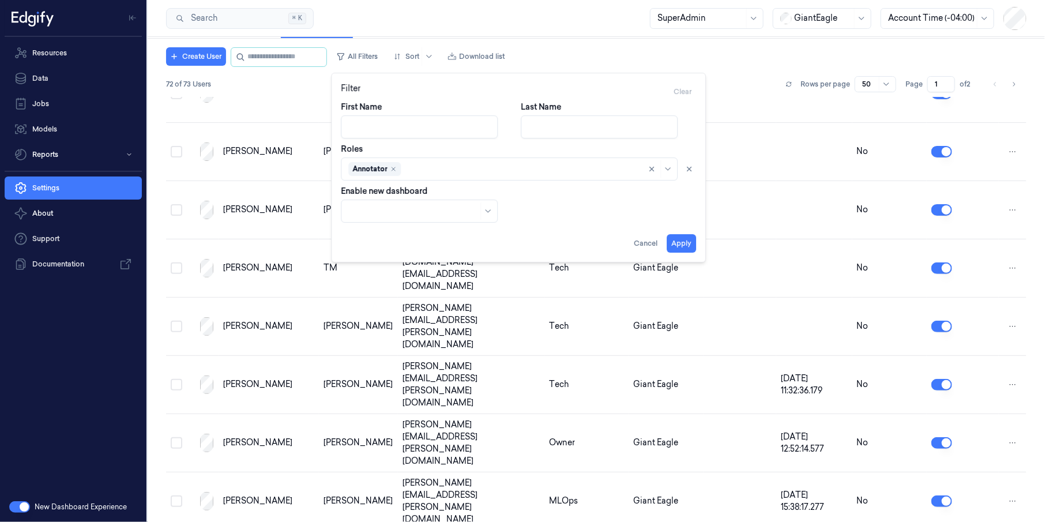
click at [690, 211] on div "First Name Last Name Roles Annotator Enable new dashboard" at bounding box center [518, 162] width 355 height 122
click at [689, 239] on button "Apply" at bounding box center [681, 243] width 29 height 18
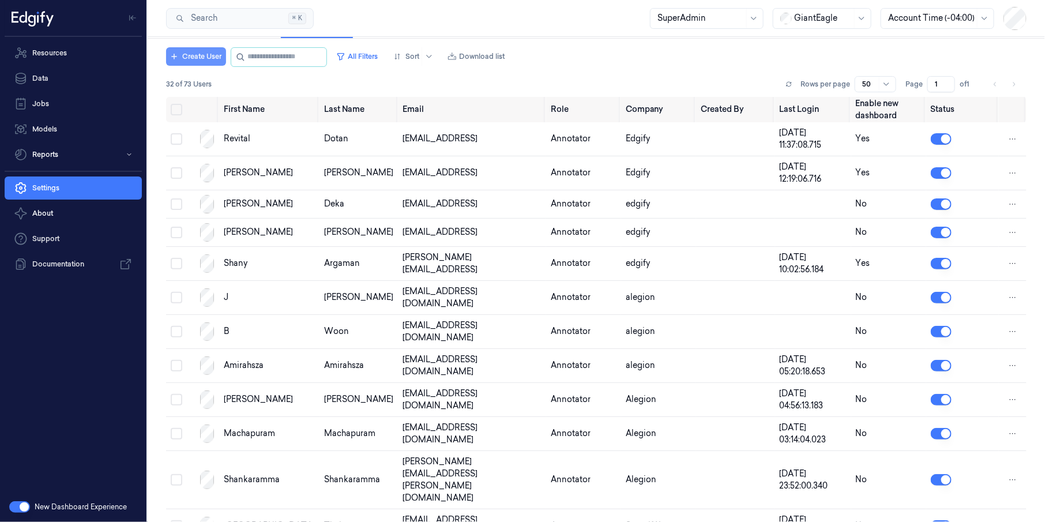
click at [208, 54] on button "Create User" at bounding box center [196, 56] width 60 height 18
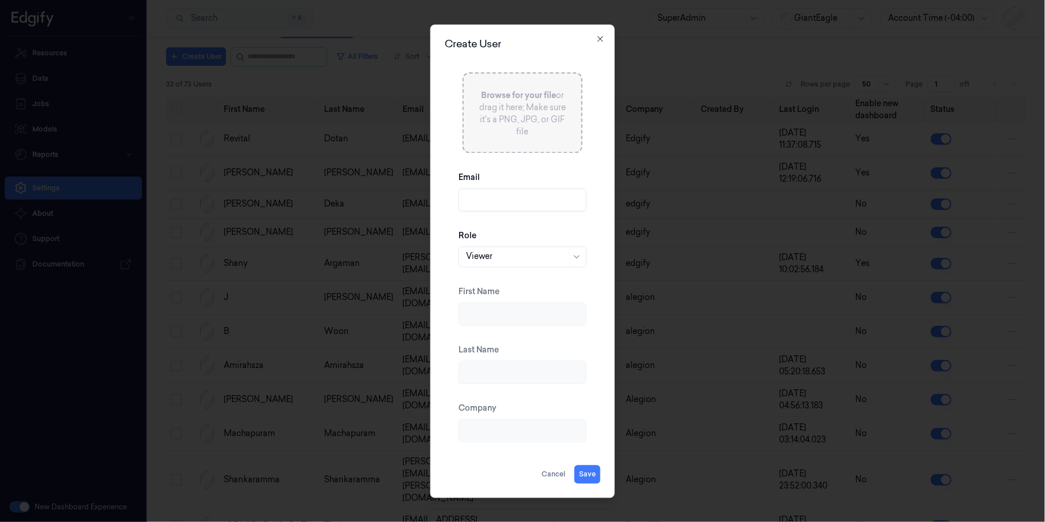
click at [511, 205] on input "Email" at bounding box center [523, 199] width 128 height 23
paste input "mahesh.s@indivillage.in"
type input "mahesh.s@indivillage.in"
click at [507, 255] on div at bounding box center [516, 257] width 101 height 12
click at [503, 379] on div "AnnotatorManager" at bounding box center [503, 396] width 75 height 12
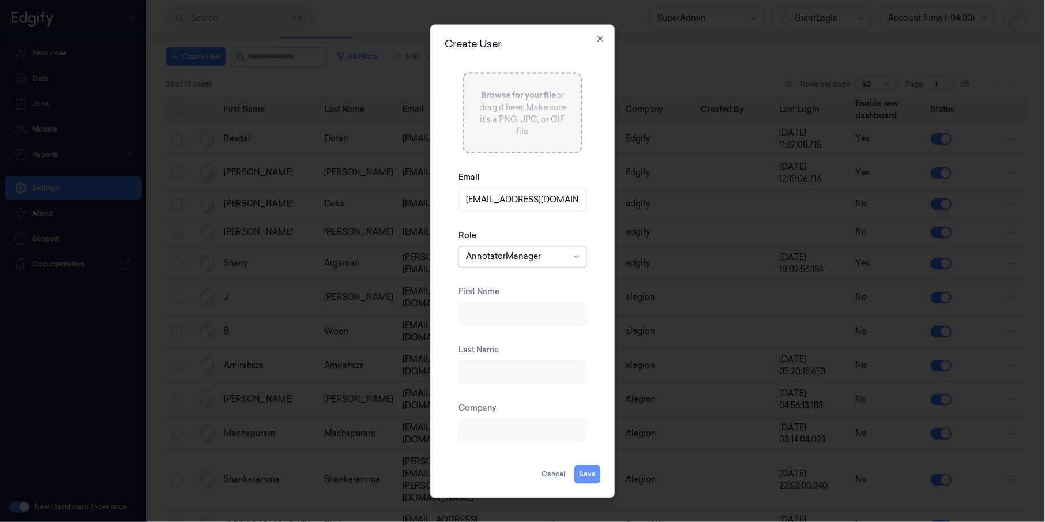
click at [588, 379] on button "Save" at bounding box center [587, 474] width 26 height 18
click at [490, 319] on input "First Name" at bounding box center [523, 313] width 128 height 23
drag, startPoint x: 498, startPoint y: 202, endPoint x: 459, endPoint y: 204, distance: 39.8
click at [459, 204] on input "mahesh.s@indivillage.in" at bounding box center [523, 199] width 128 height 23
click at [525, 311] on input "First Name" at bounding box center [523, 313] width 128 height 23
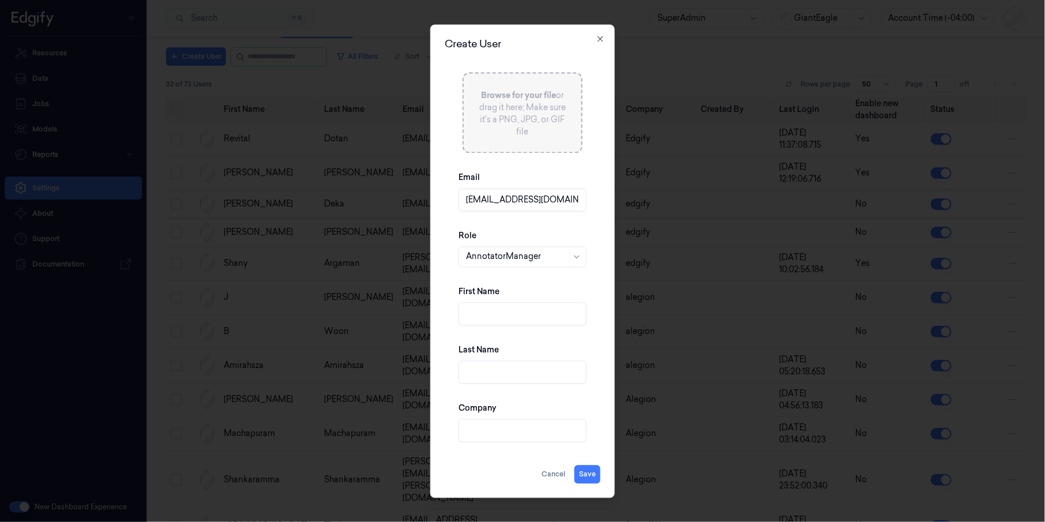
paste input "mahesh."
type input "mahesh"
click at [498, 366] on input "Last Name" at bounding box center [523, 371] width 128 height 23
paste input "mahesh."
type input "mahesh."
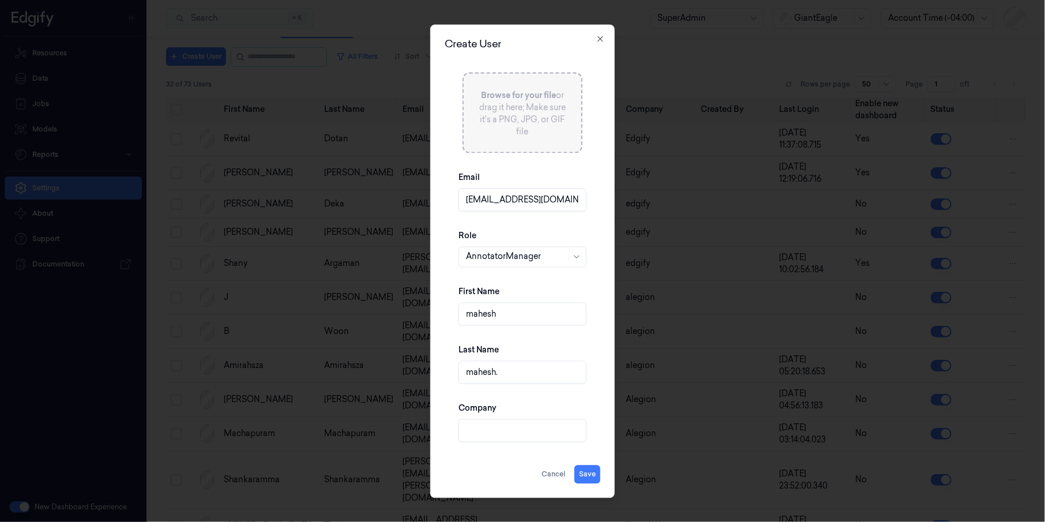
click at [509, 379] on input "Company" at bounding box center [523, 430] width 128 height 23
type input "a"
drag, startPoint x: 551, startPoint y: 41, endPoint x: 534, endPoint y: 41, distance: 17.3
click at [534, 41] on h2 "Create User" at bounding box center [523, 44] width 156 height 10
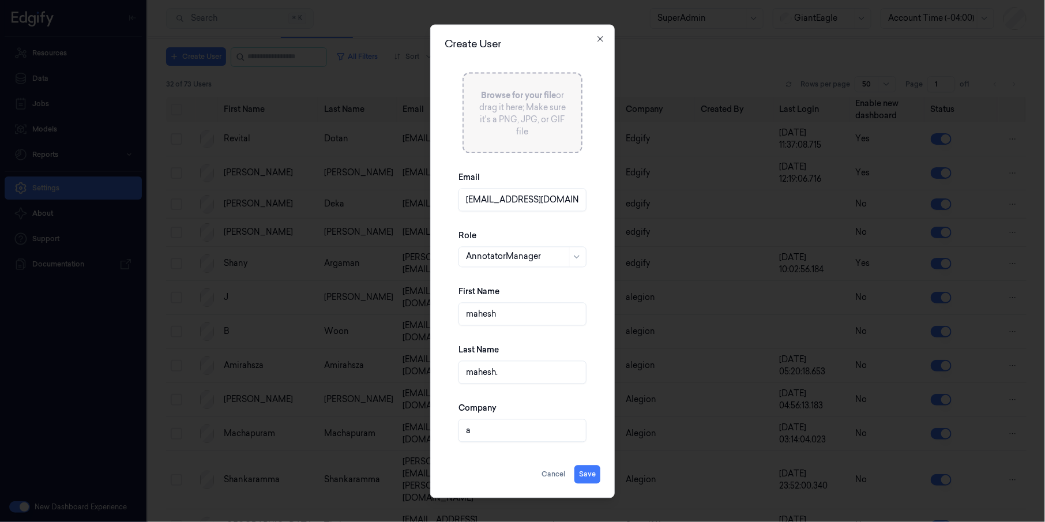
click at [486, 379] on input "a" at bounding box center [523, 430] width 128 height 23
type input "a"
type input "Aliegon"
click at [588, 379] on button "Save" at bounding box center [587, 474] width 26 height 18
click at [517, 379] on div at bounding box center [522, 261] width 1045 height 522
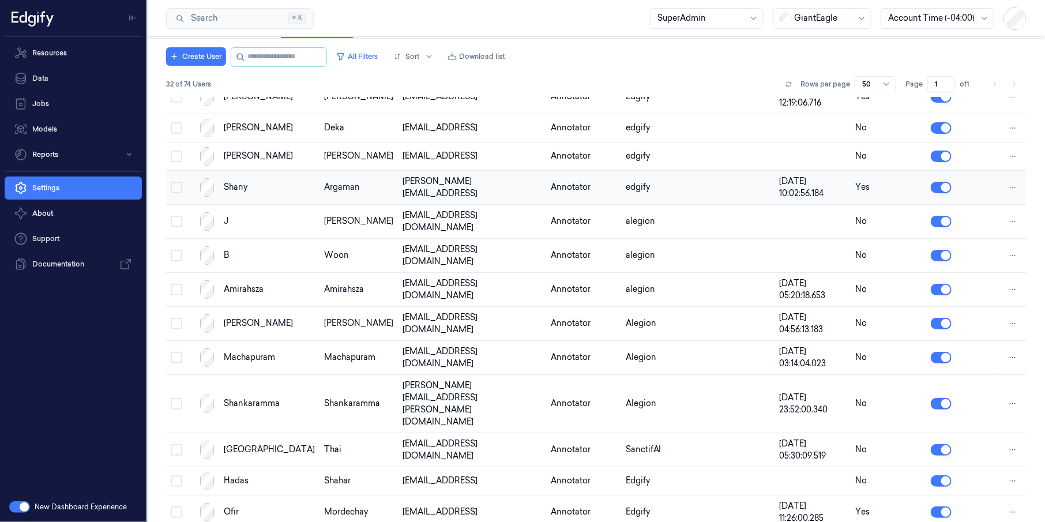
scroll to position [87, 0]
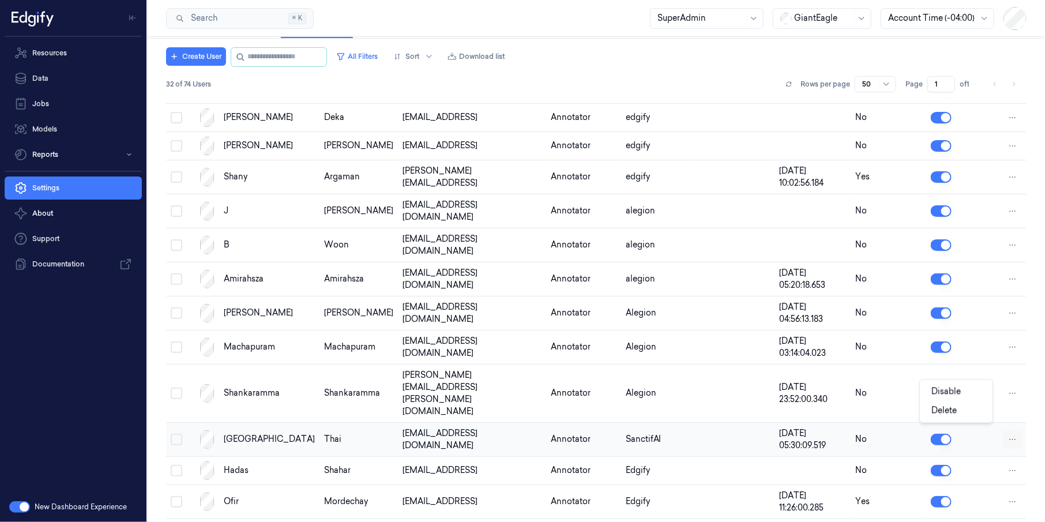
click at [760, 379] on html "Resources Data Jobs Models Reports Settings About Support Documentation New Das…" at bounding box center [522, 261] width 1045 height 522
click at [760, 379] on div "Delete" at bounding box center [956, 410] width 68 height 19
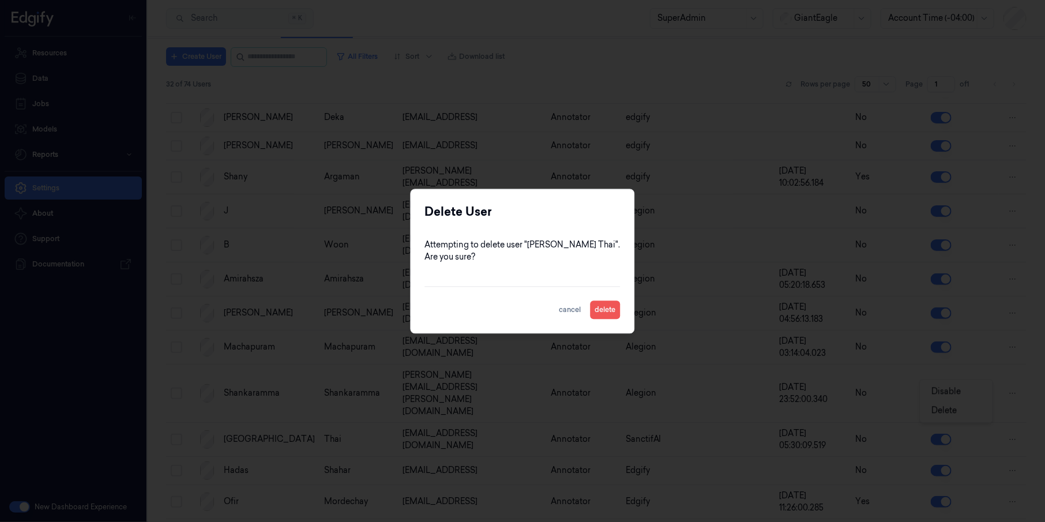
click at [591, 310] on button "delete" at bounding box center [606, 309] width 30 height 18
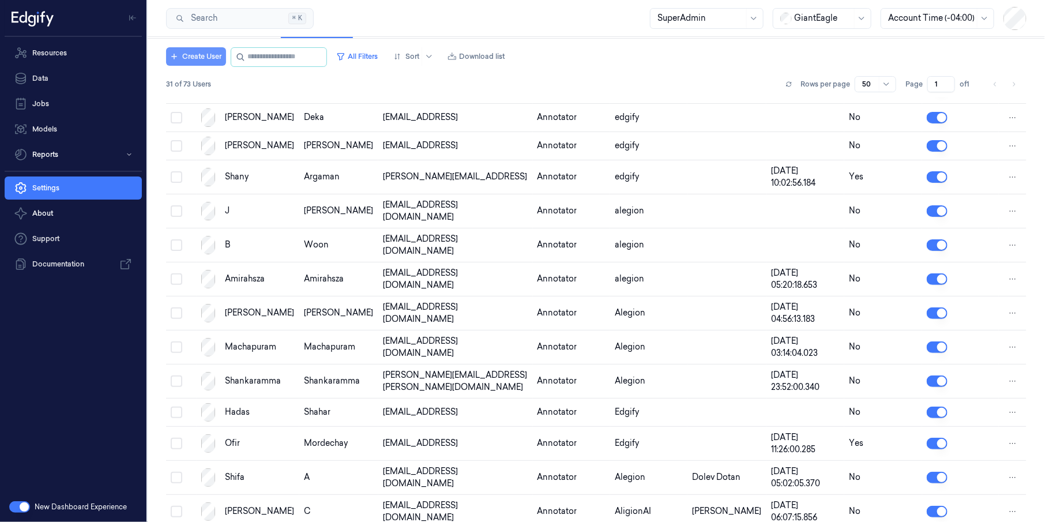
click at [208, 58] on button "Create User" at bounding box center [196, 56] width 60 height 18
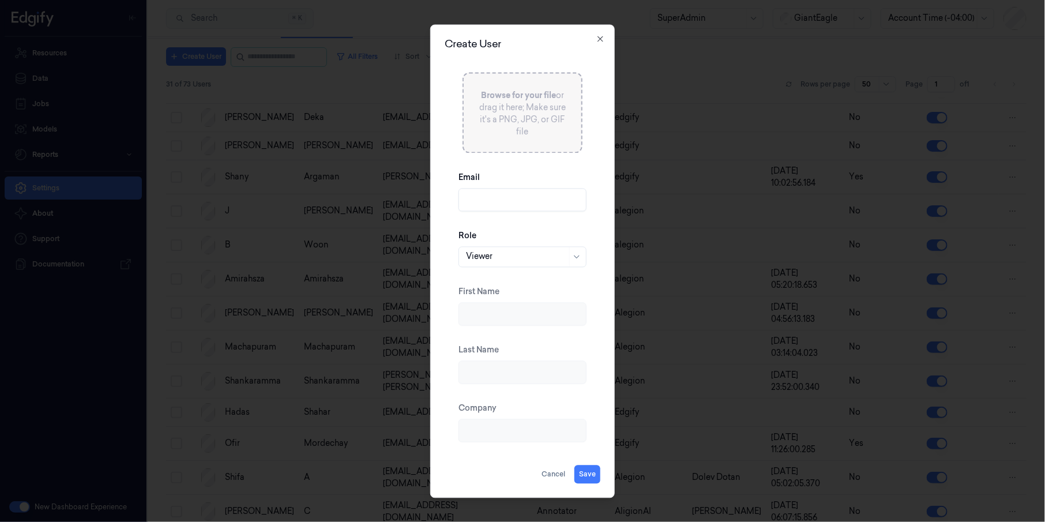
click at [476, 195] on input "Email" at bounding box center [523, 199] width 128 height 23
paste input "[EMAIL_ADDRESS][DOMAIN_NAME]"
type input "[EMAIL_ADDRESS][DOMAIN_NAME]"
click at [492, 258] on div at bounding box center [516, 257] width 101 height 12
click at [506, 379] on div "AnnotatorManager" at bounding box center [503, 396] width 75 height 12
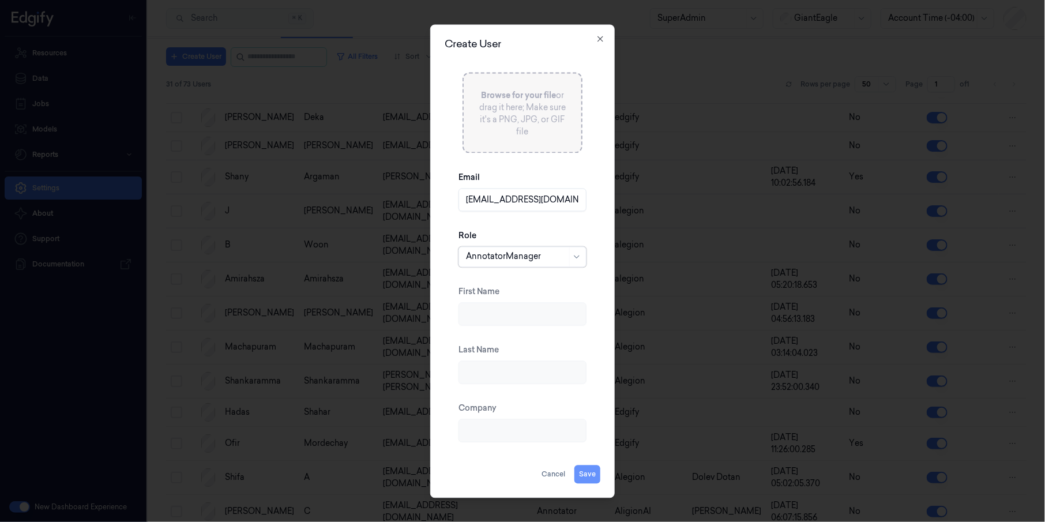
click at [588, 379] on button "Save" at bounding box center [587, 474] width 26 height 18
type input "[GEOGRAPHIC_DATA]"
type input "Thai"
type input "SanctifAI"
click at [495, 258] on div at bounding box center [516, 257] width 101 height 12
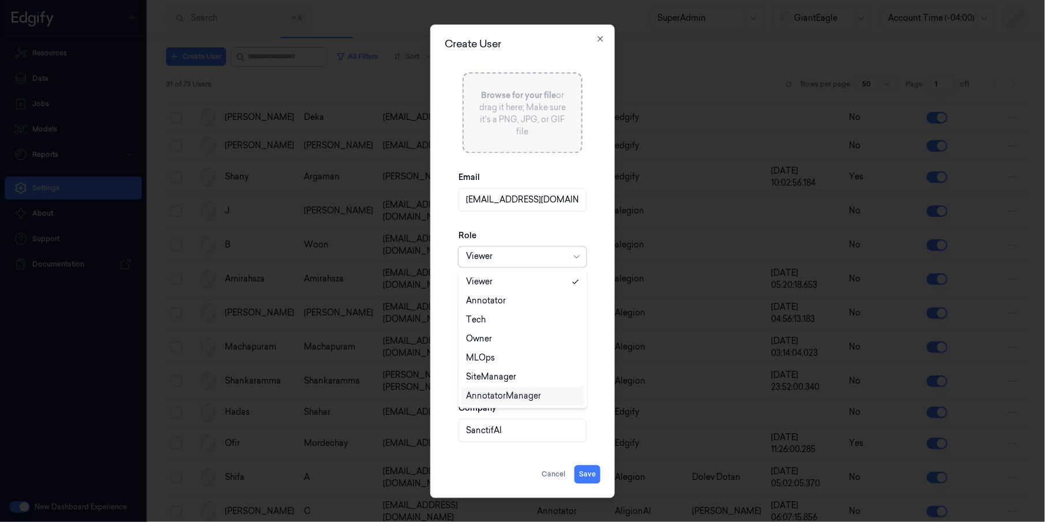
click at [507, 379] on div "AnnotatorManager" at bounding box center [503, 396] width 75 height 12
click at [589, 379] on button "Save" at bounding box center [587, 474] width 26 height 18
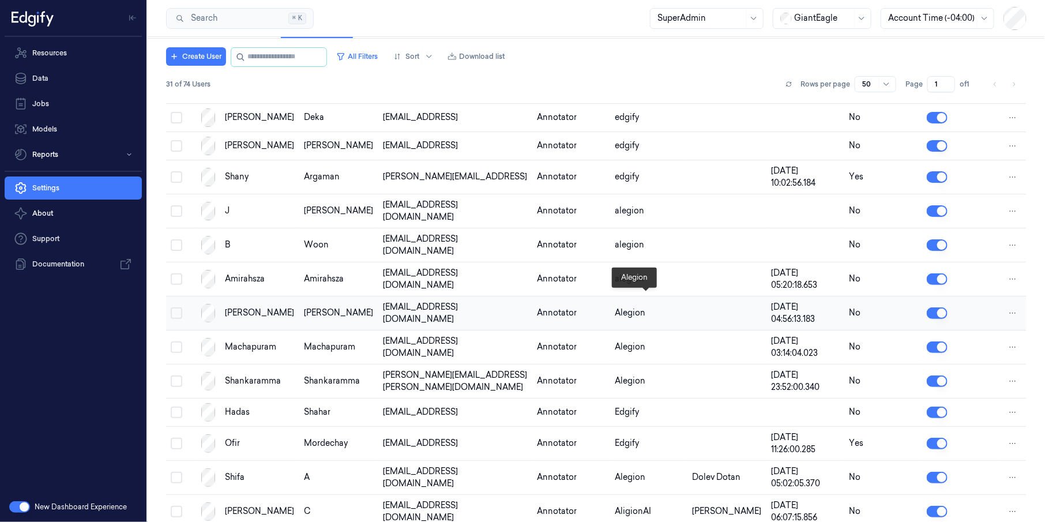
scroll to position [0, 0]
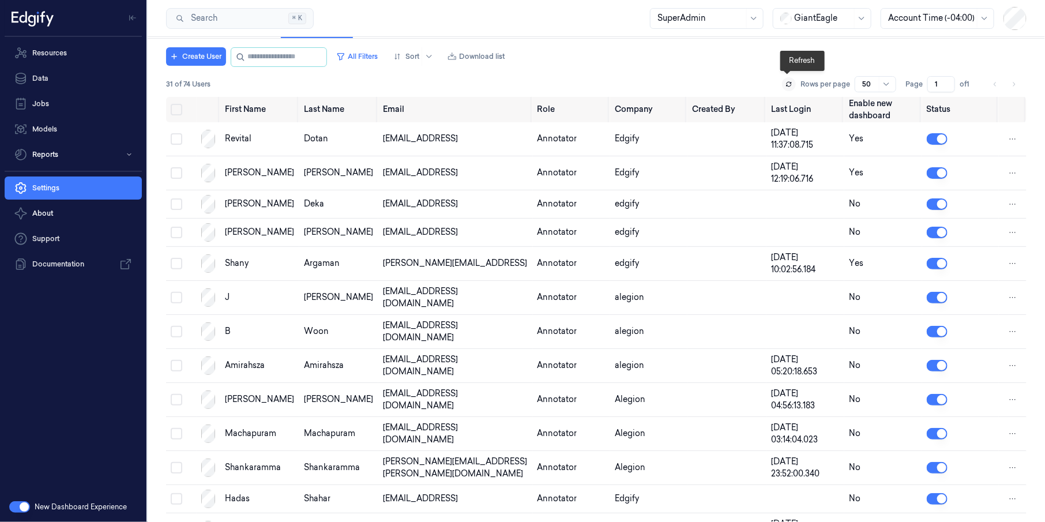
click at [760, 83] on button at bounding box center [789, 84] width 14 height 14
click at [356, 60] on button "All Filters" at bounding box center [357, 56] width 51 height 18
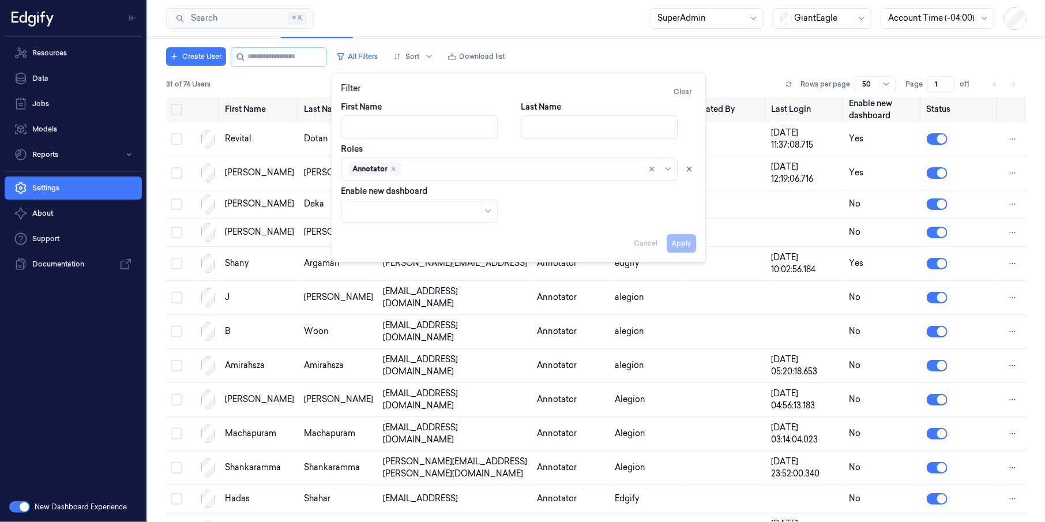
click at [385, 166] on div "Annotator" at bounding box center [369, 169] width 35 height 10
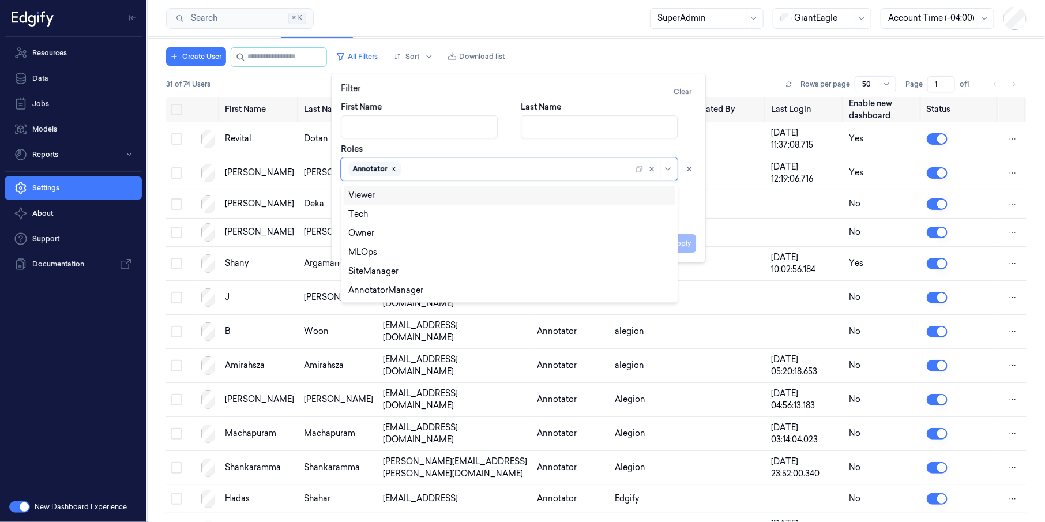
click at [392, 170] on icon "Remove ,Annotator" at bounding box center [393, 169] width 7 height 7
click at [404, 312] on div "AnnotatorManager" at bounding box center [385, 309] width 75 height 12
click at [553, 143] on div "Roles option AnnotatorManager, selected. Viewer, 1 of 6. 6 results available. U…" at bounding box center [518, 161] width 355 height 37
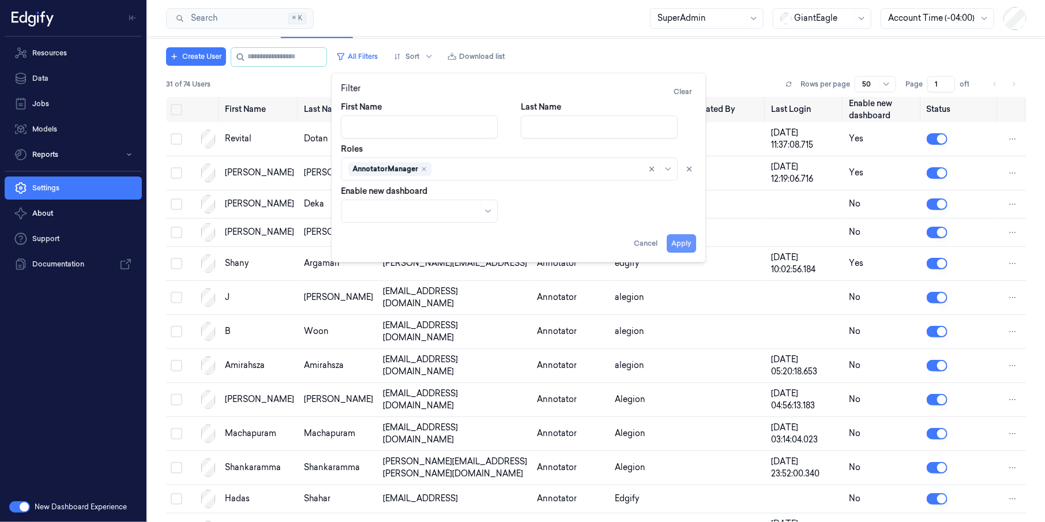
click at [683, 239] on button "Apply" at bounding box center [681, 243] width 29 height 18
